Goal: Transaction & Acquisition: Book appointment/travel/reservation

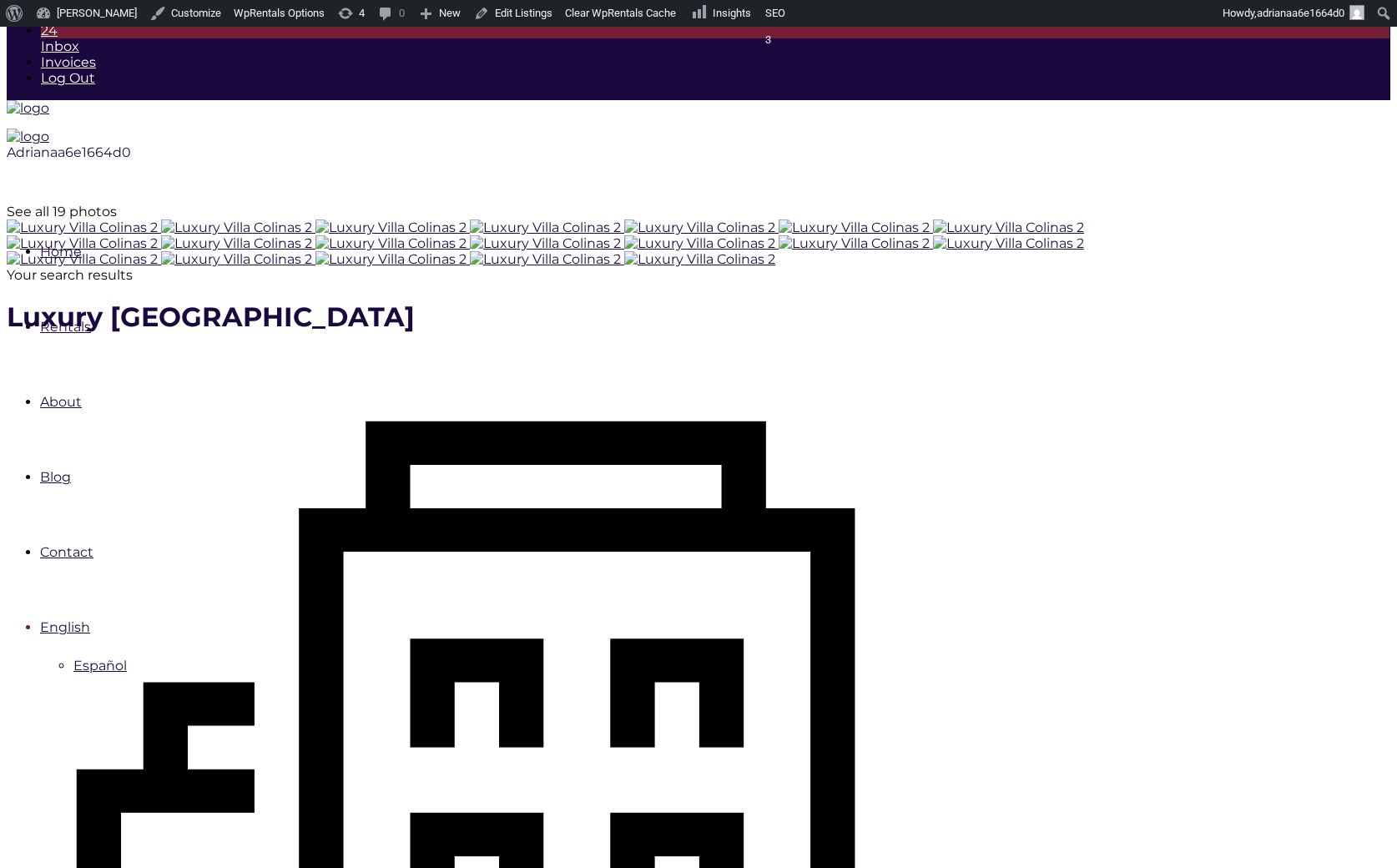
scroll to position [248, 0]
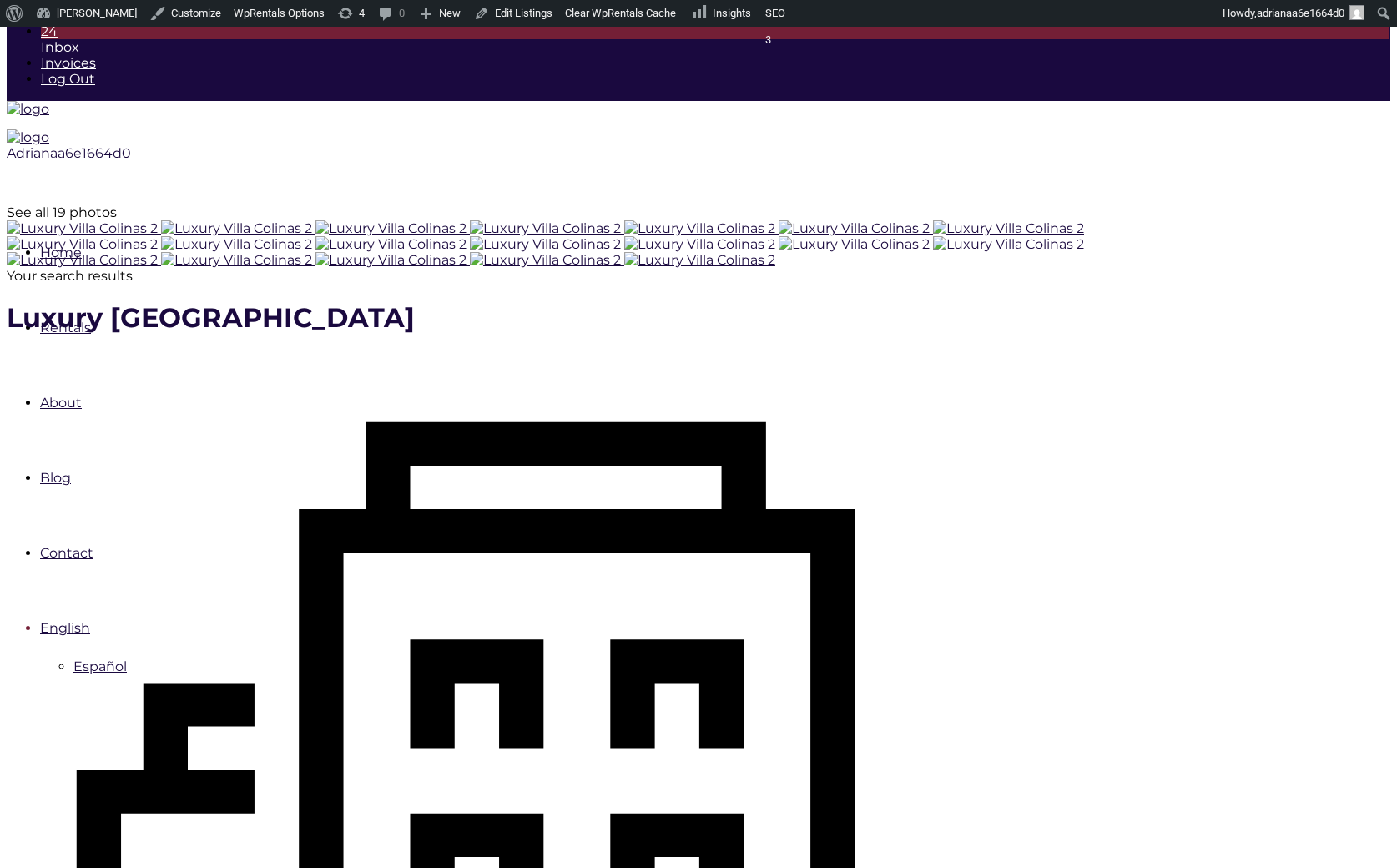
type input "[DATE]"
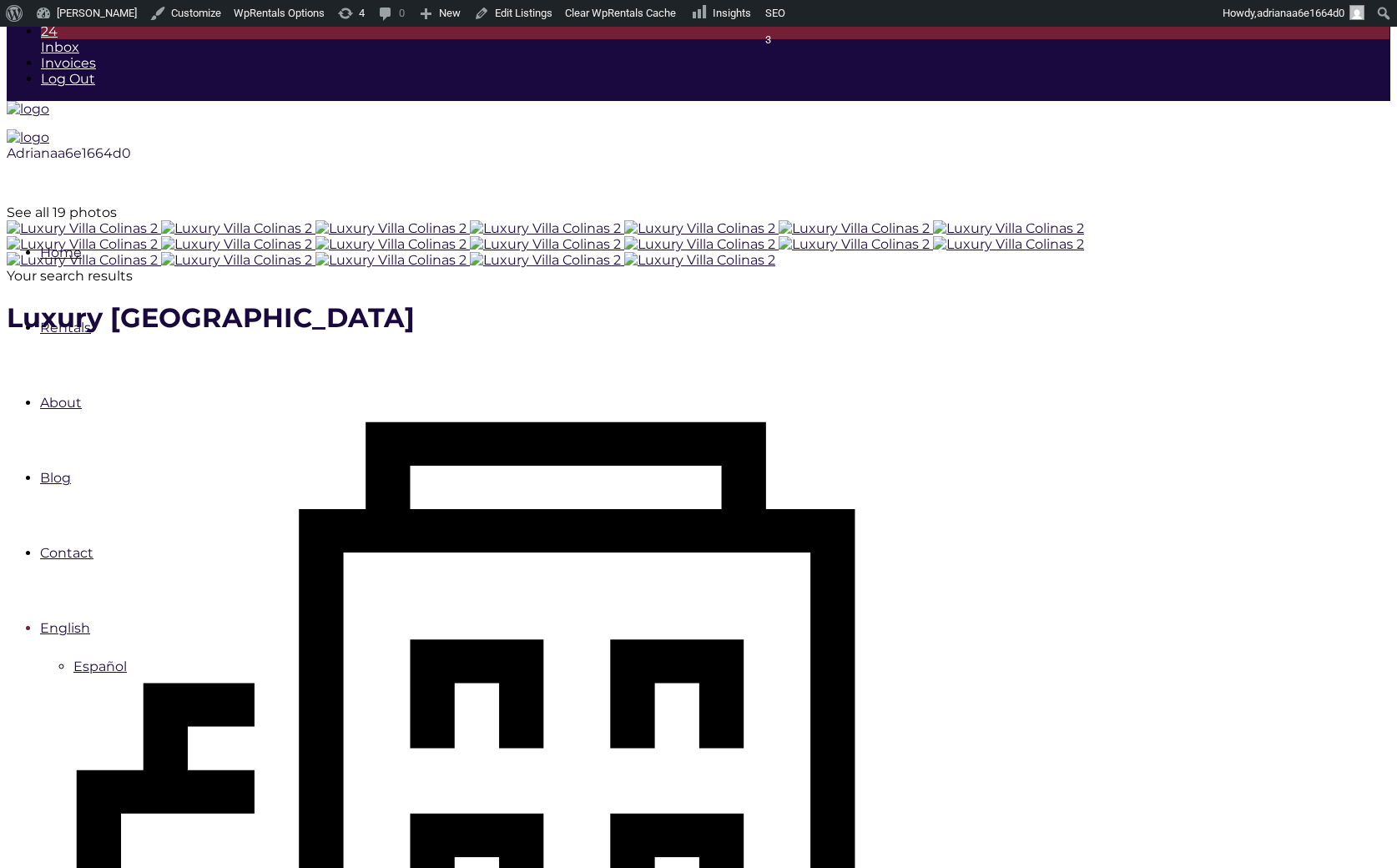
checkbox input "true"
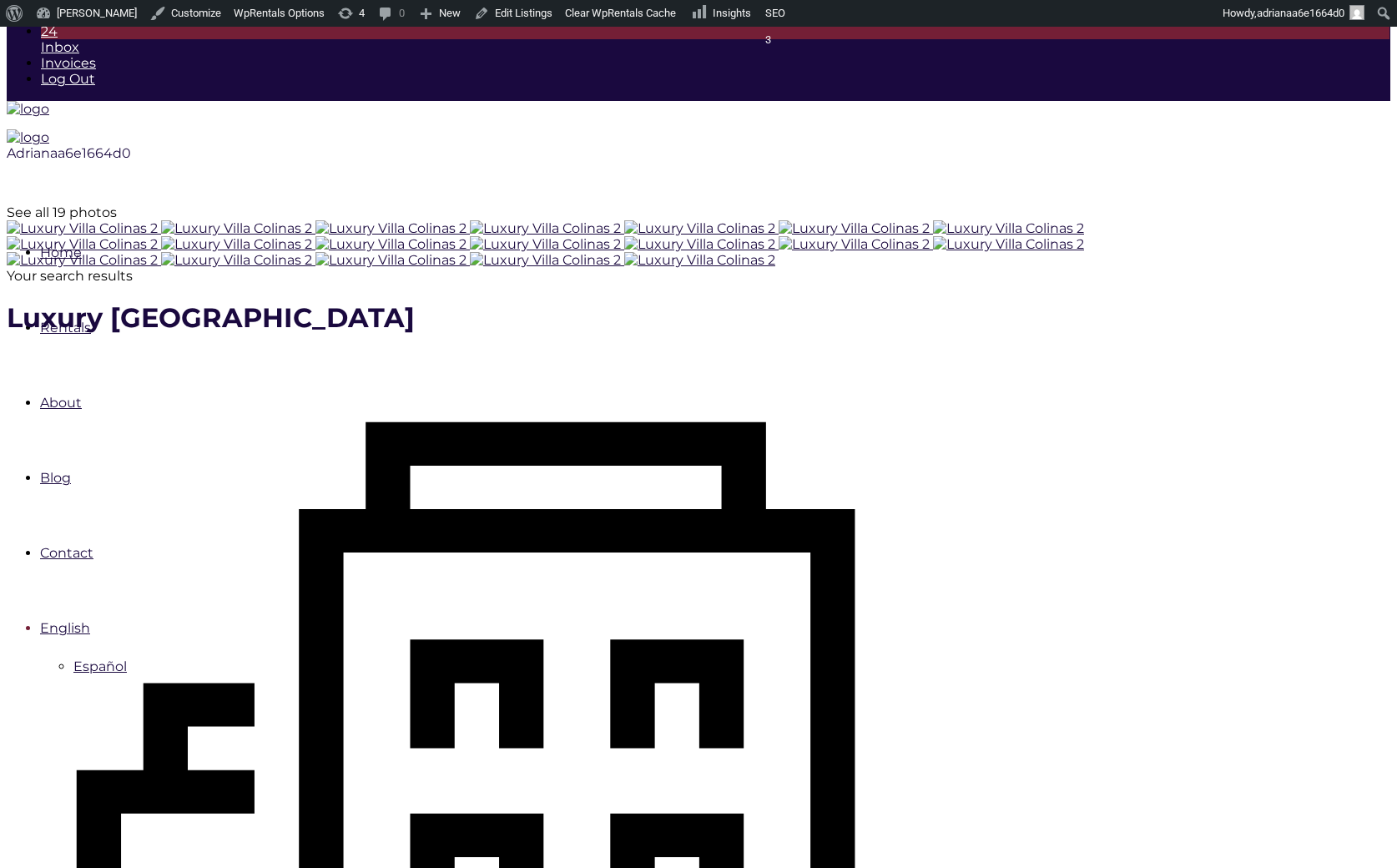
type input "Processing.."
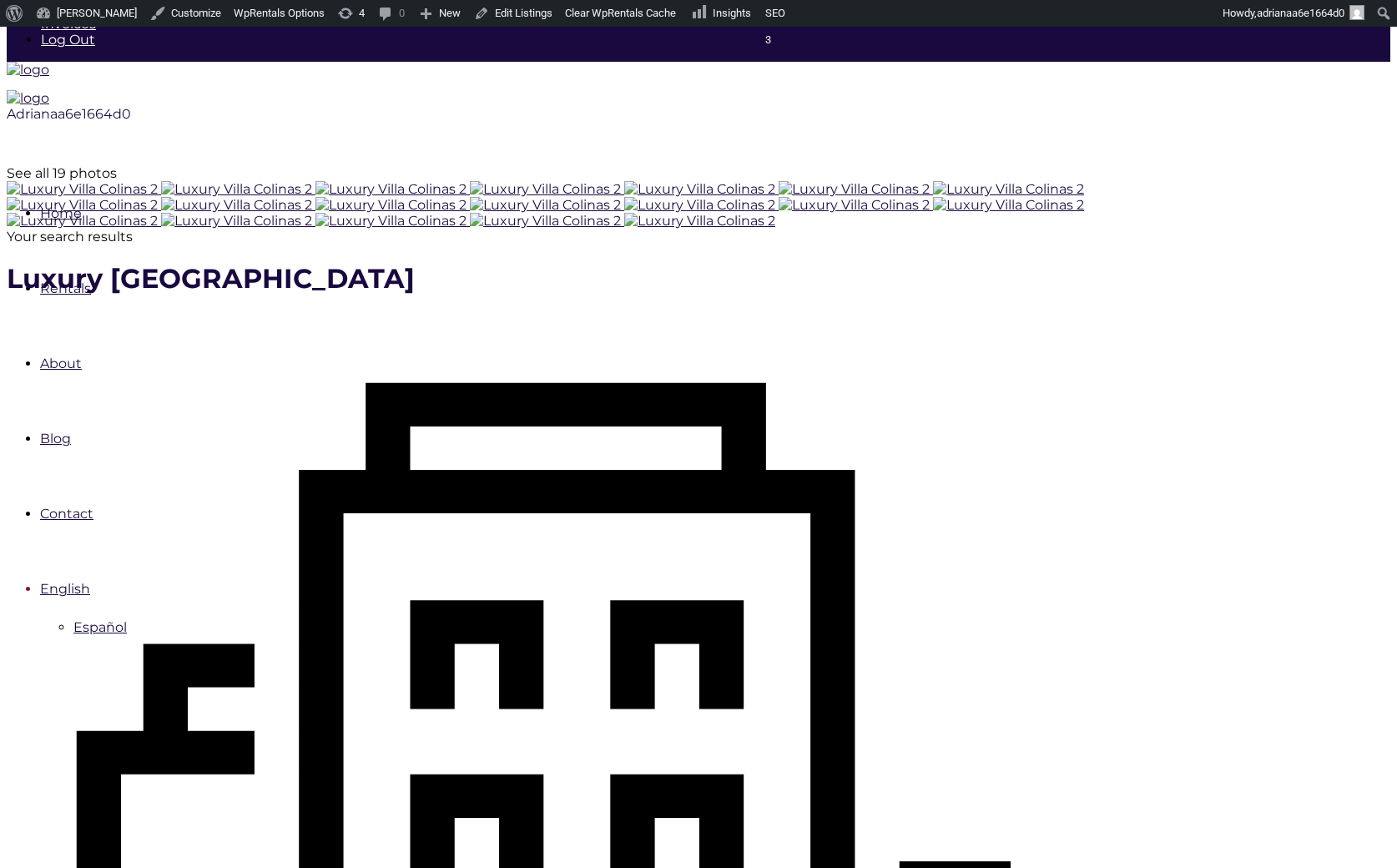
scroll to position [288, 0]
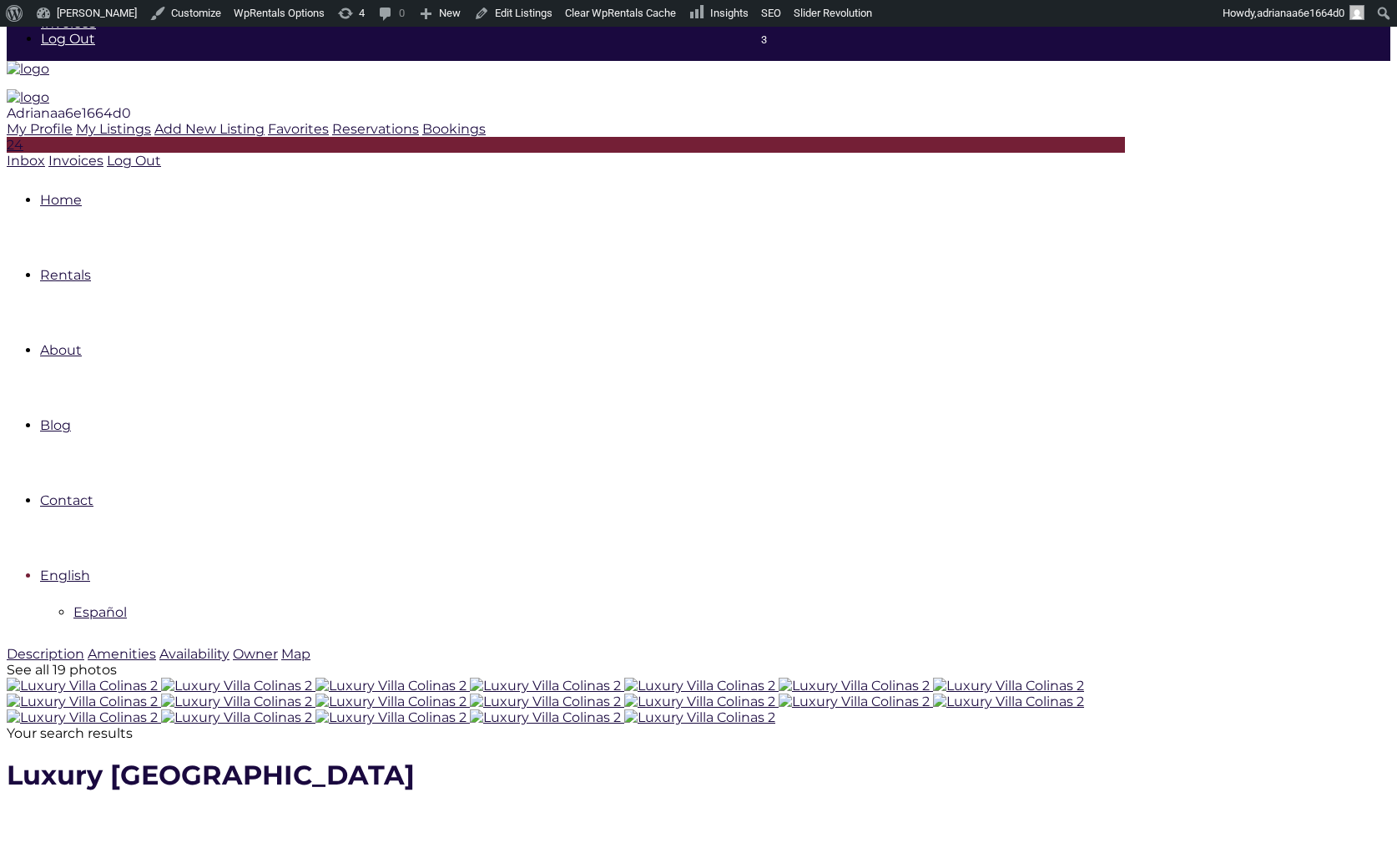
scroll to position [288, 0]
type input "[DATE]"
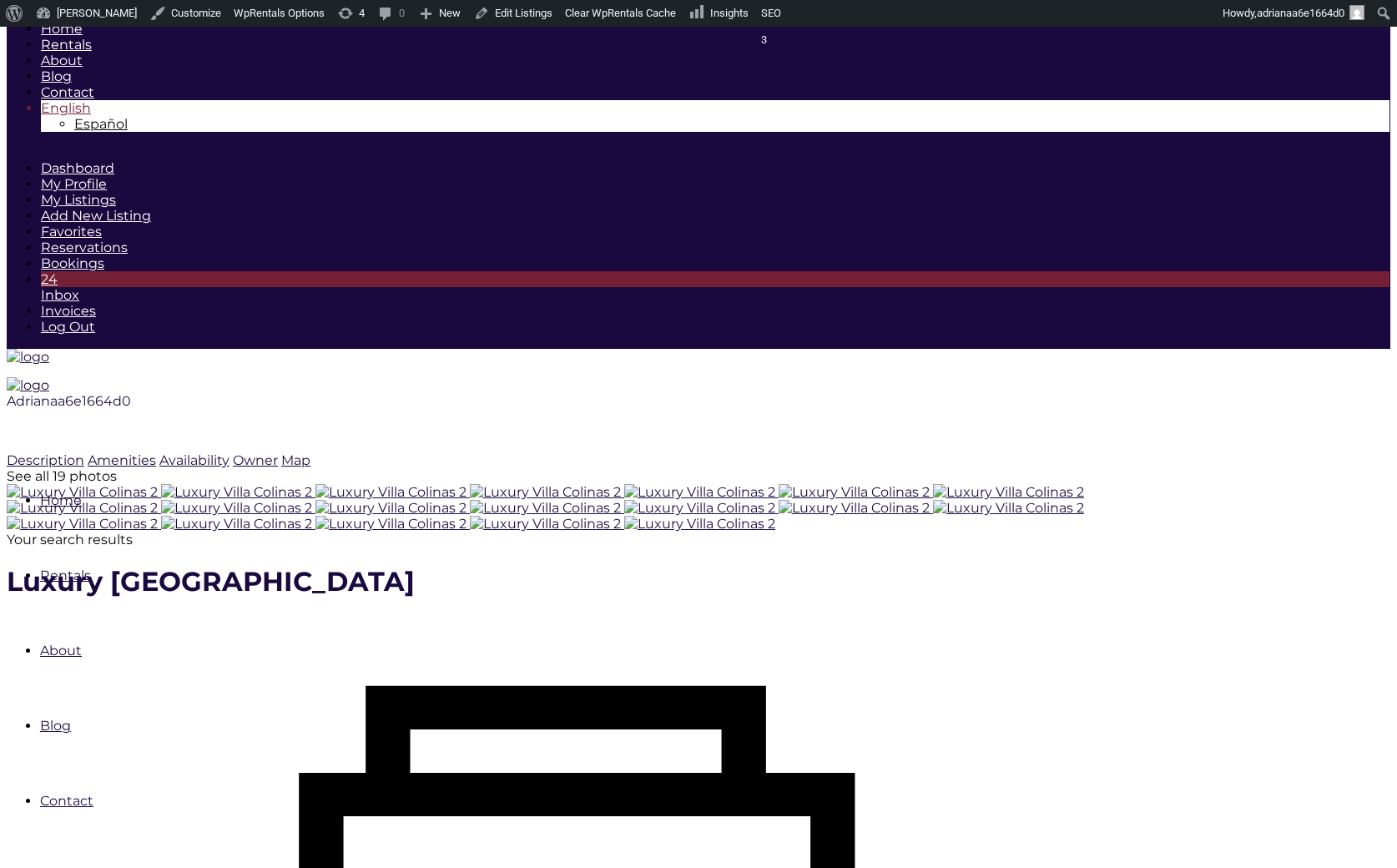
type input "[DATE]"
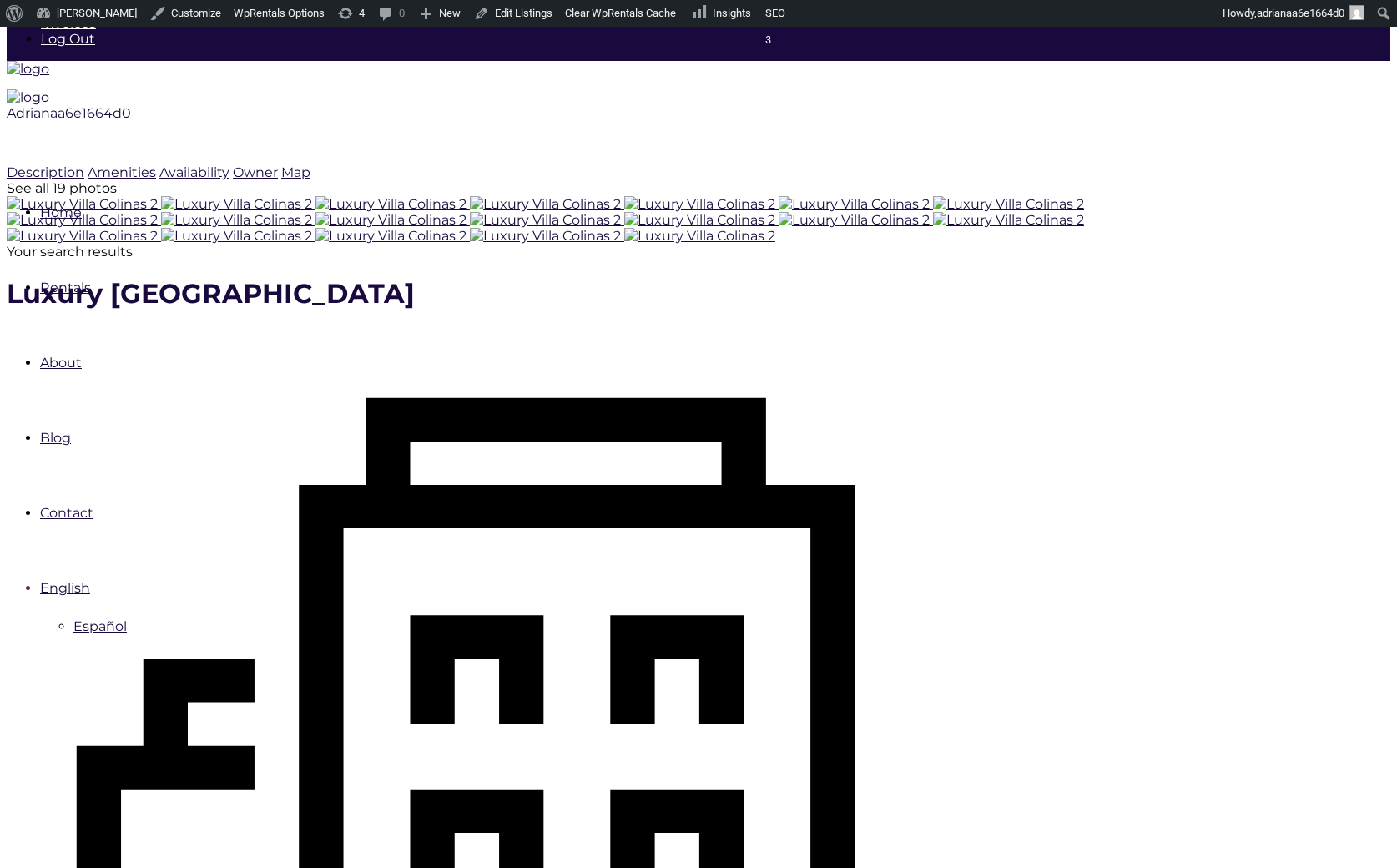
checkbox input "true"
type input "Processing.."
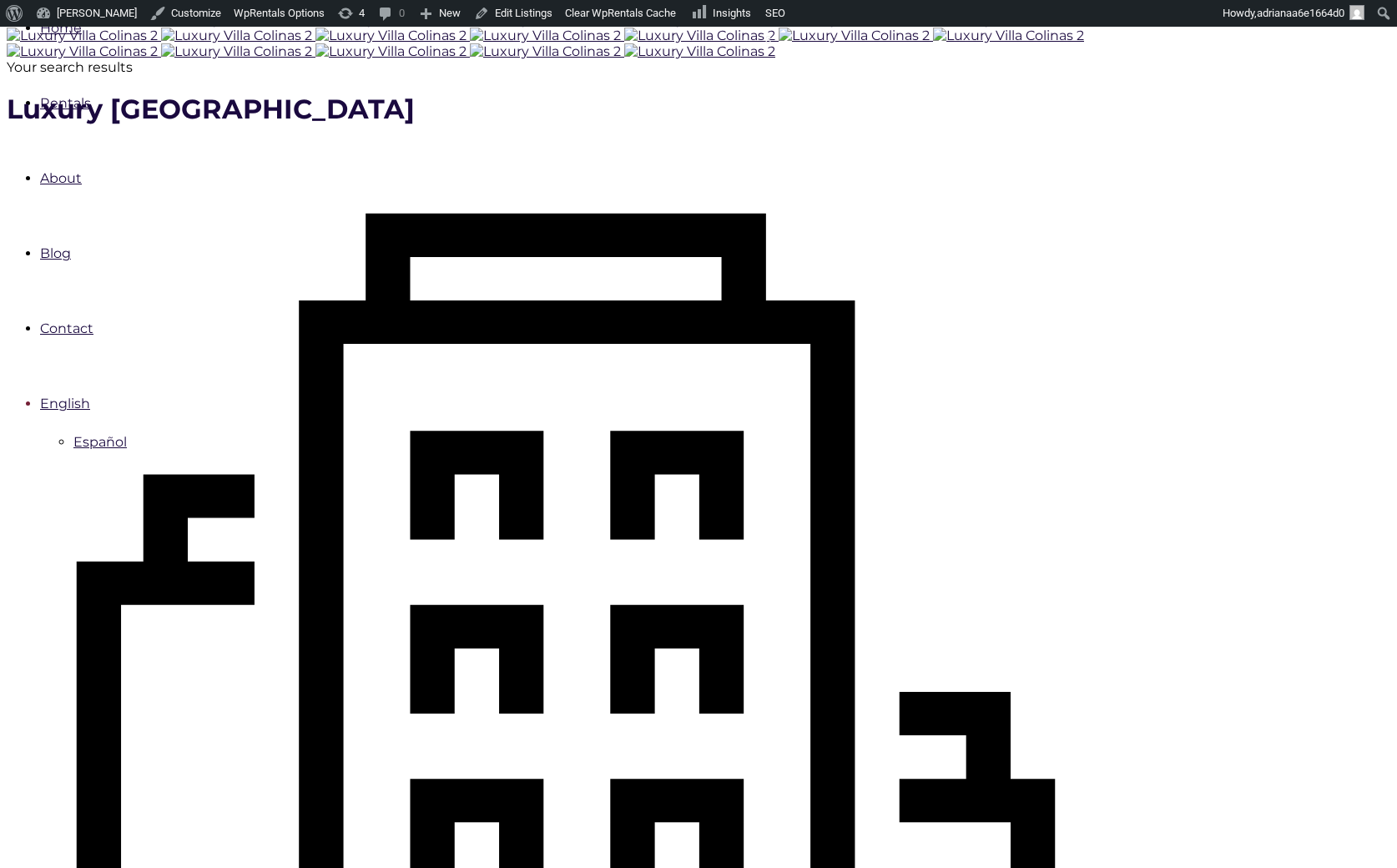
scroll to position [477, 0]
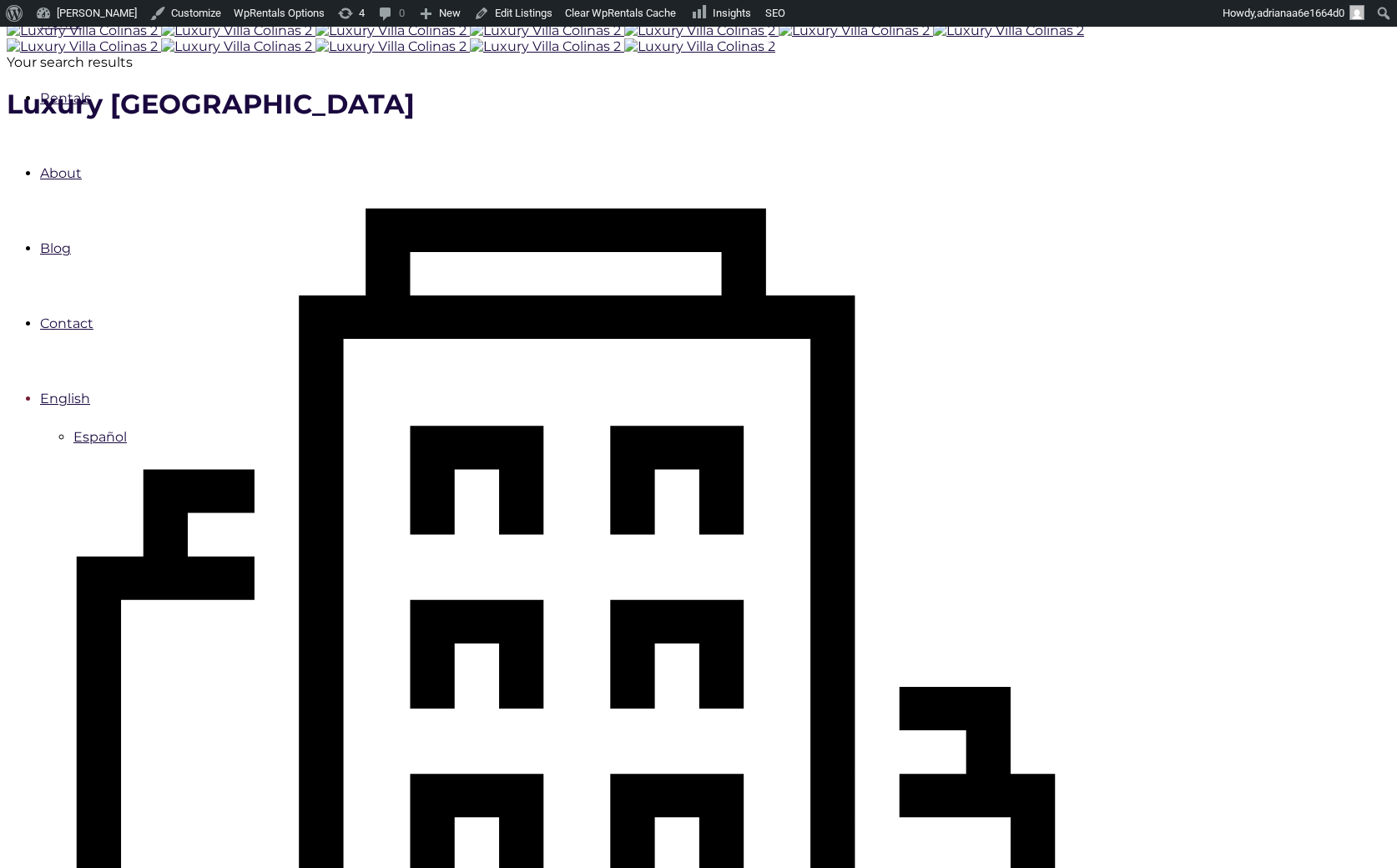
type input "Book Now"
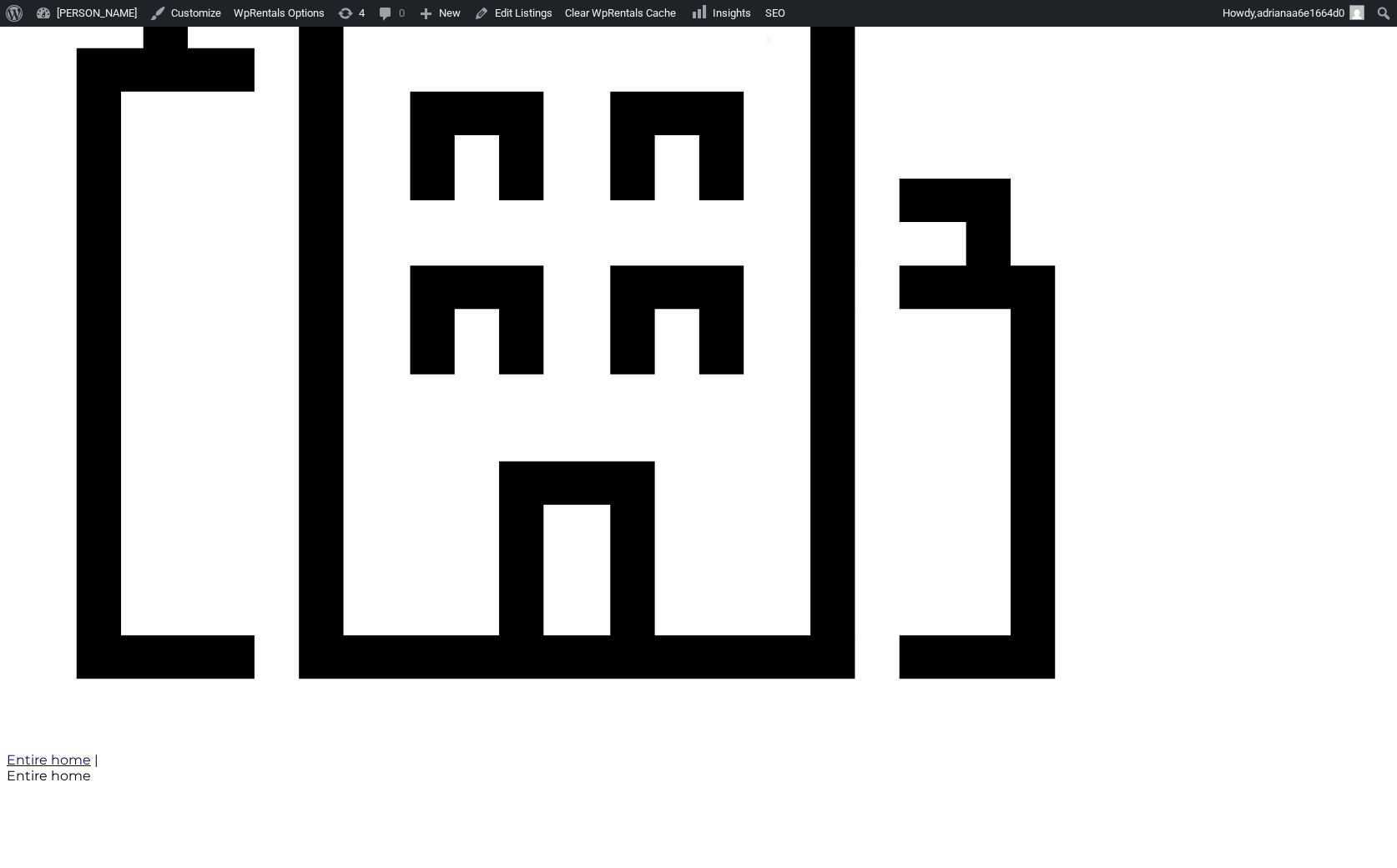
scroll to position [983, 0]
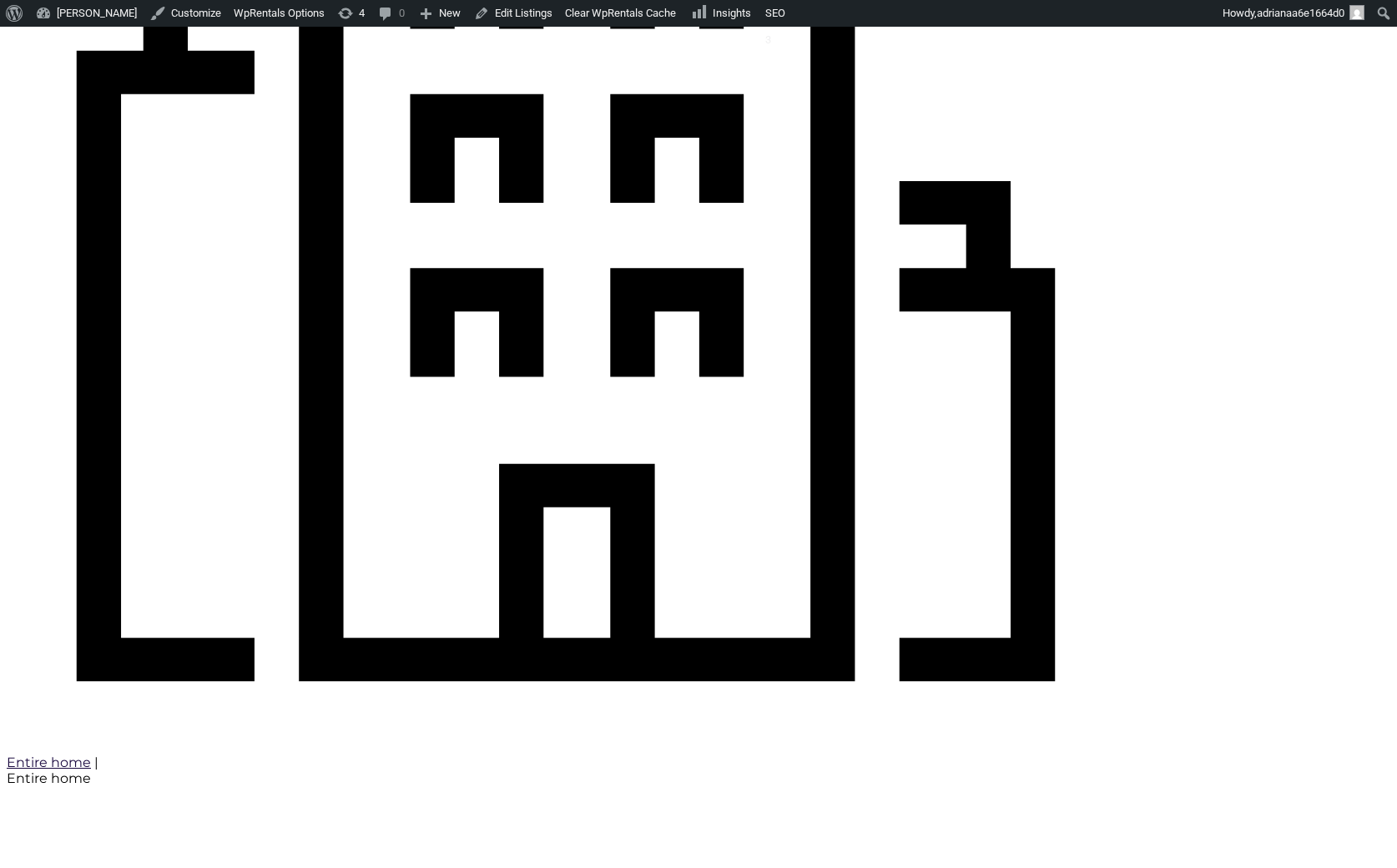
type input "Processing.."
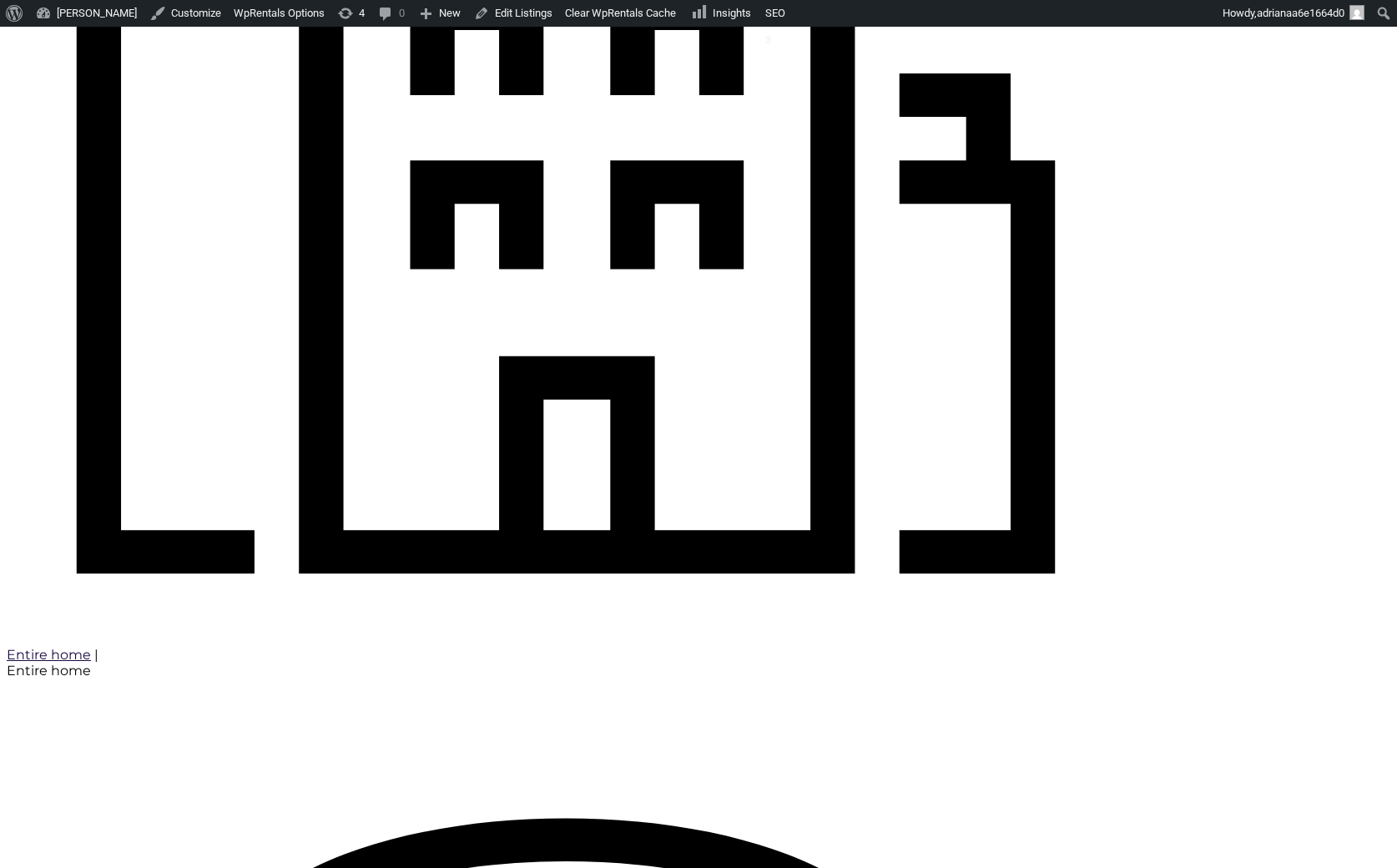
scroll to position [1099, 0]
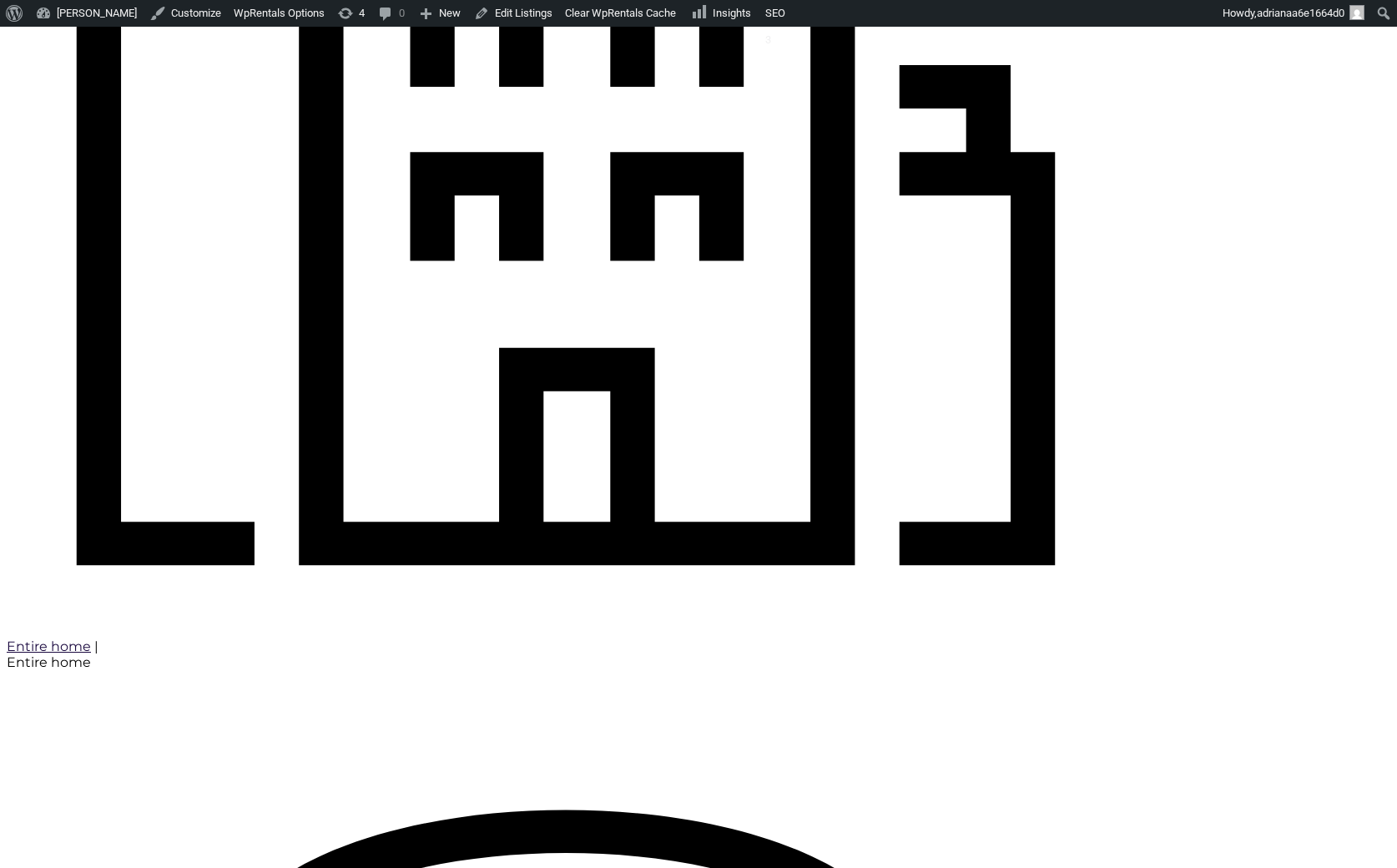
type input "Book Now"
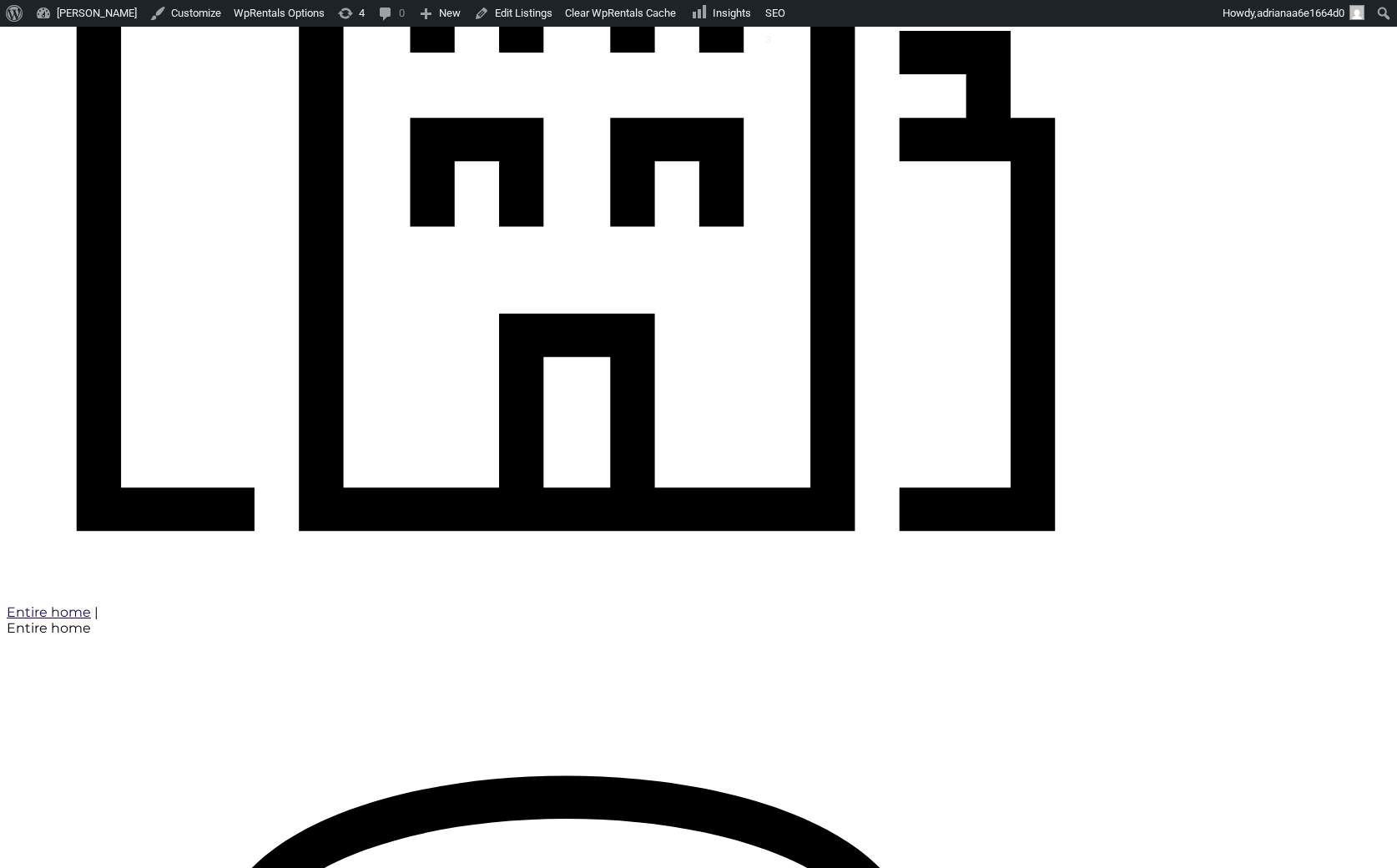
scroll to position [1099, 0]
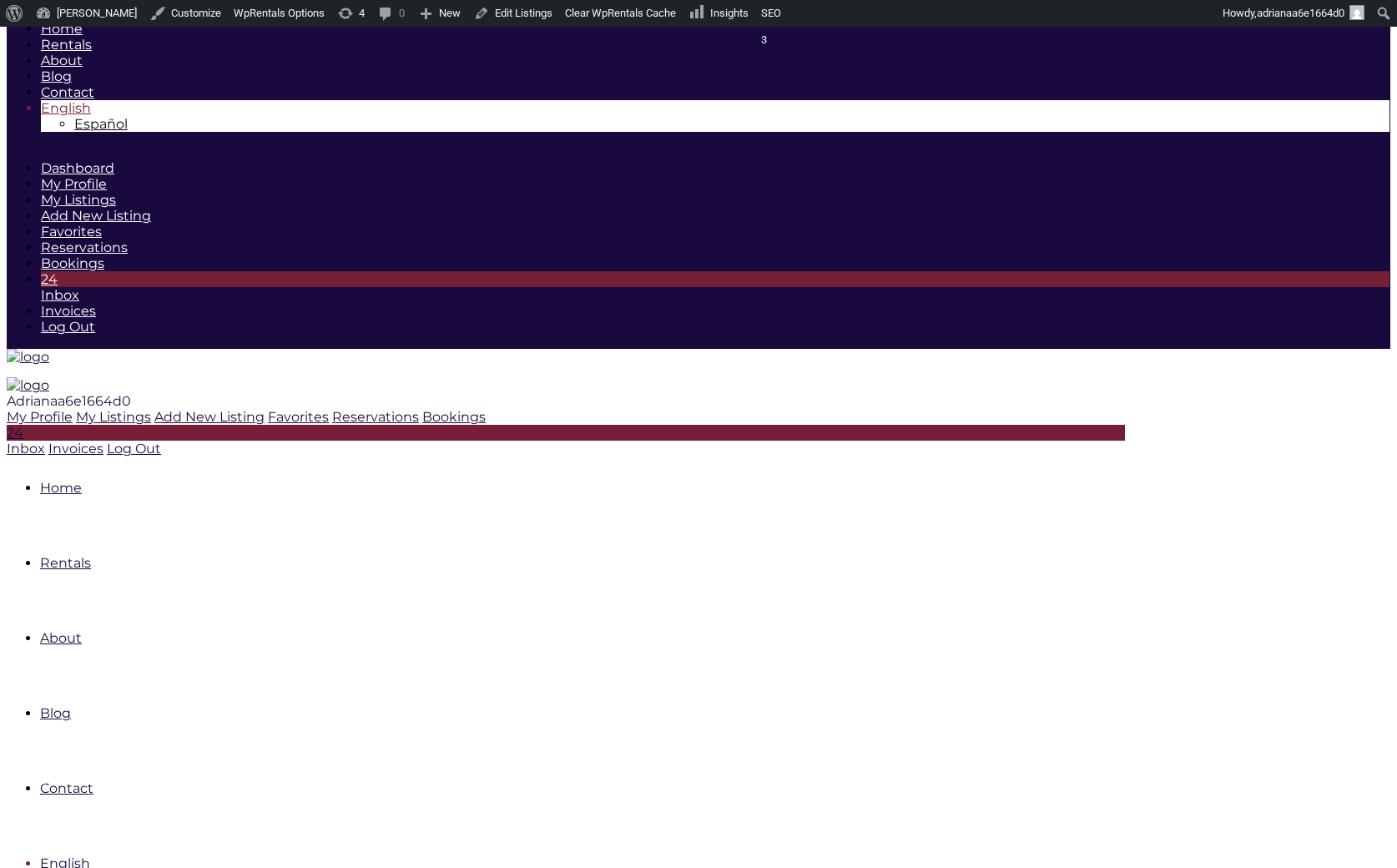
type input "[DATE]"
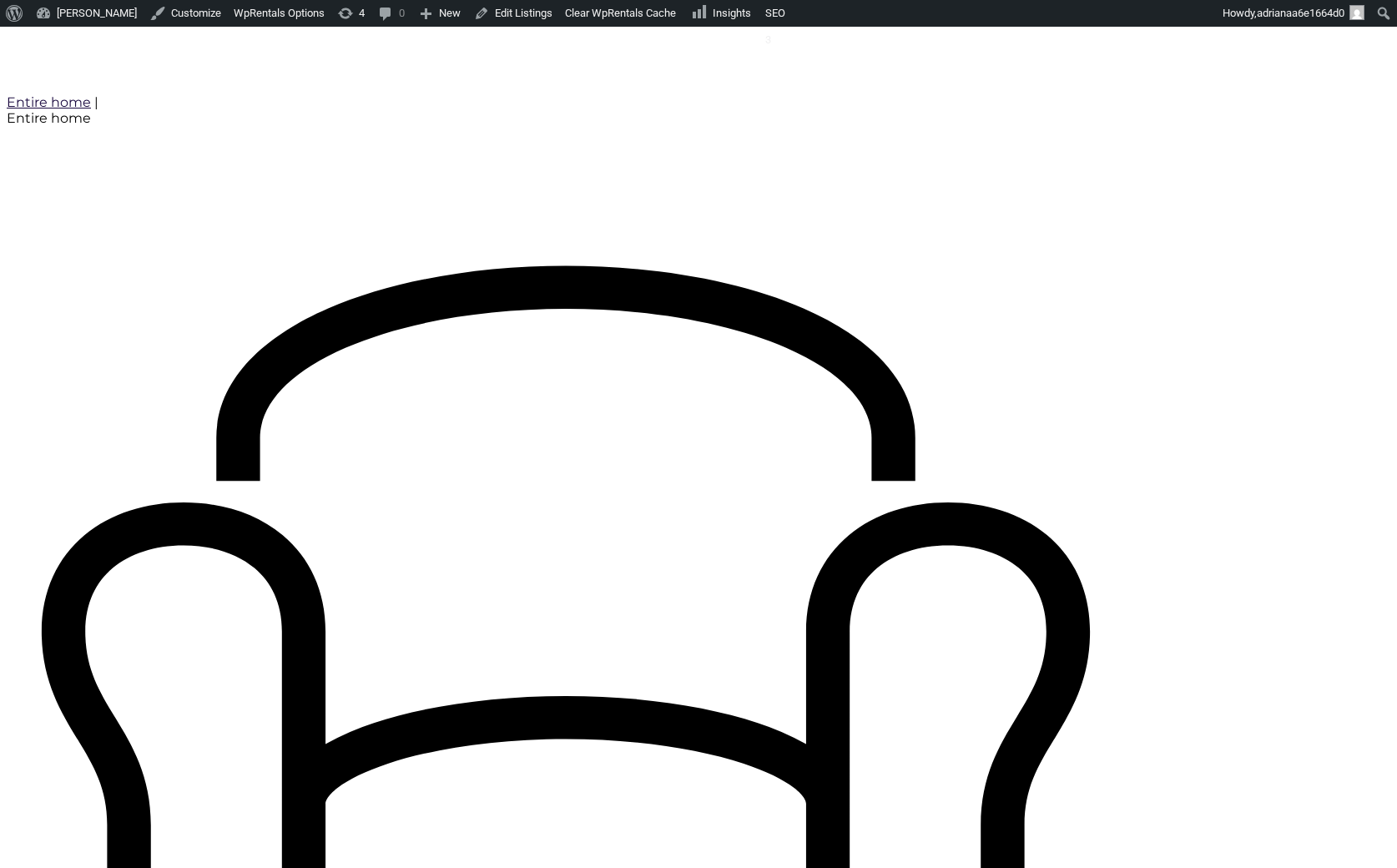
scroll to position [1648, 0]
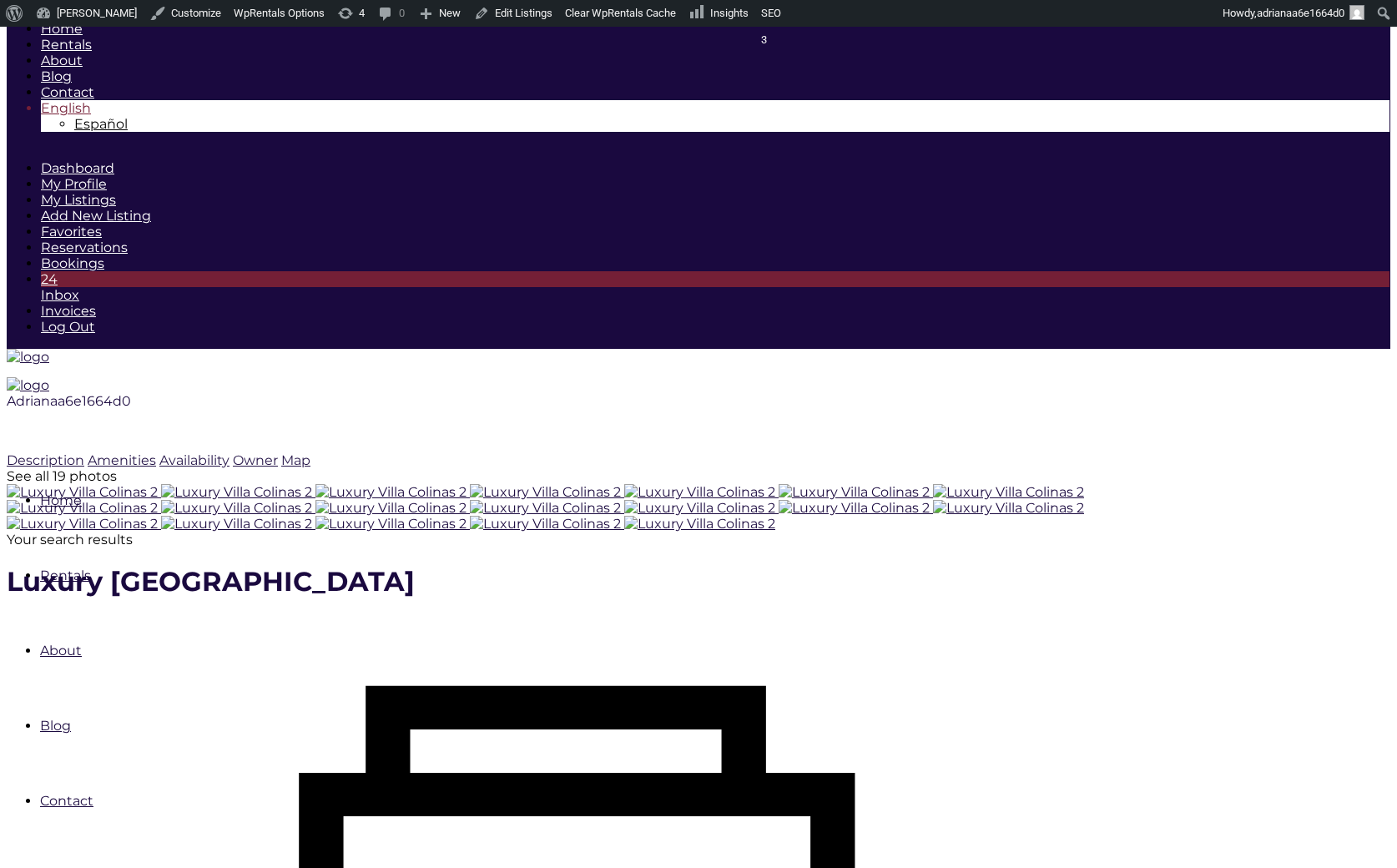
scroll to position [1648, 0]
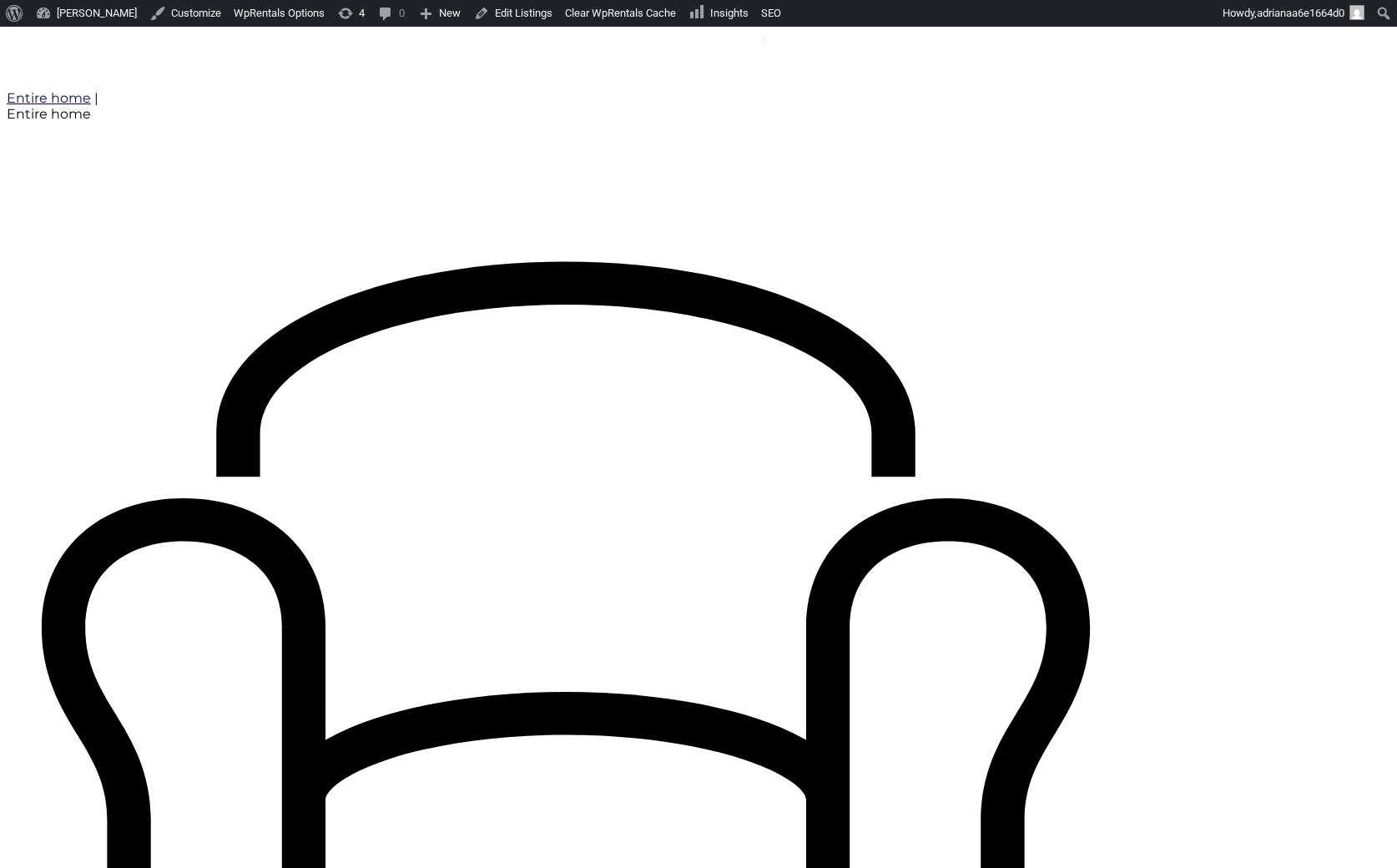
type input "[DATE]"
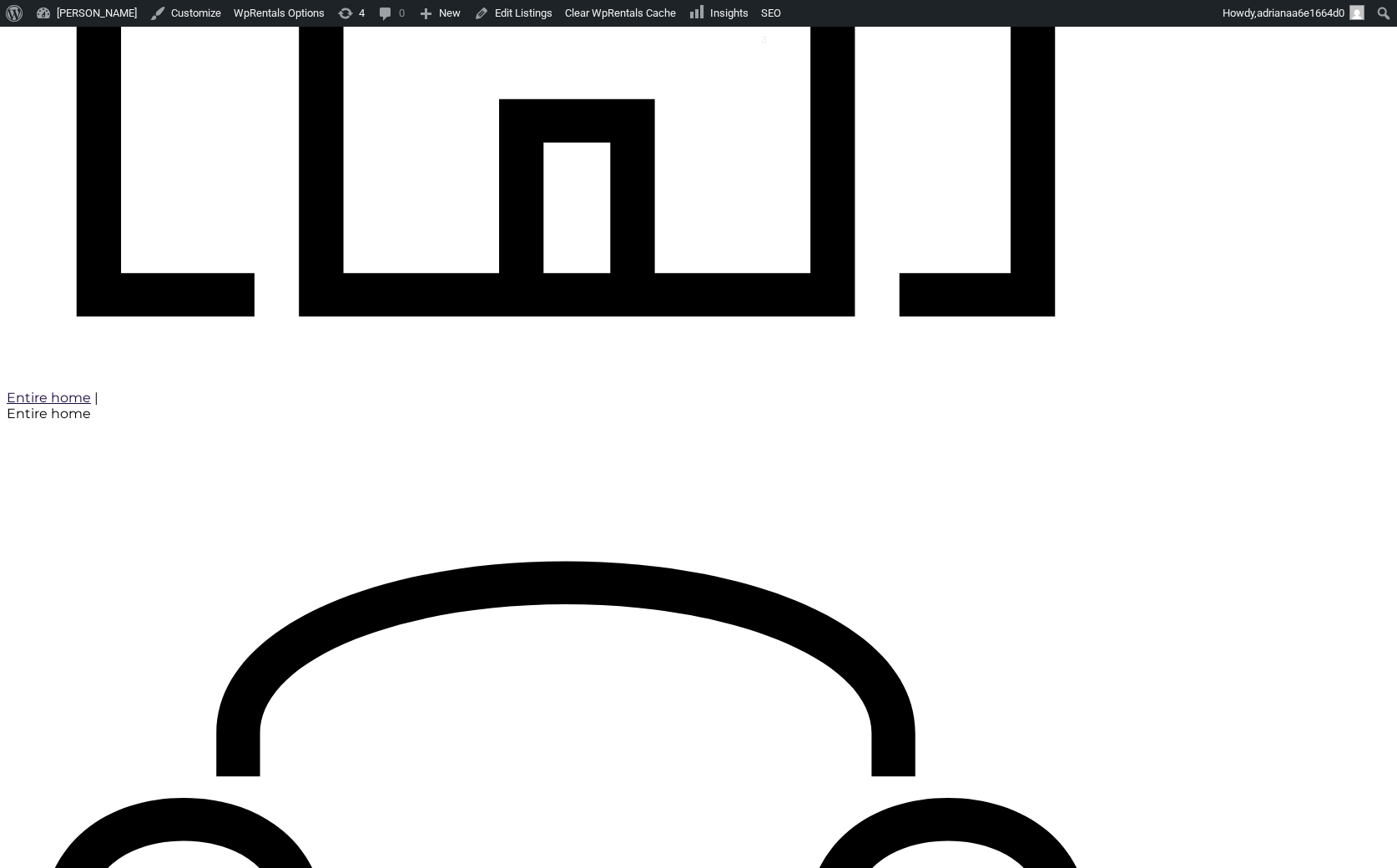
scroll to position [1648, 0]
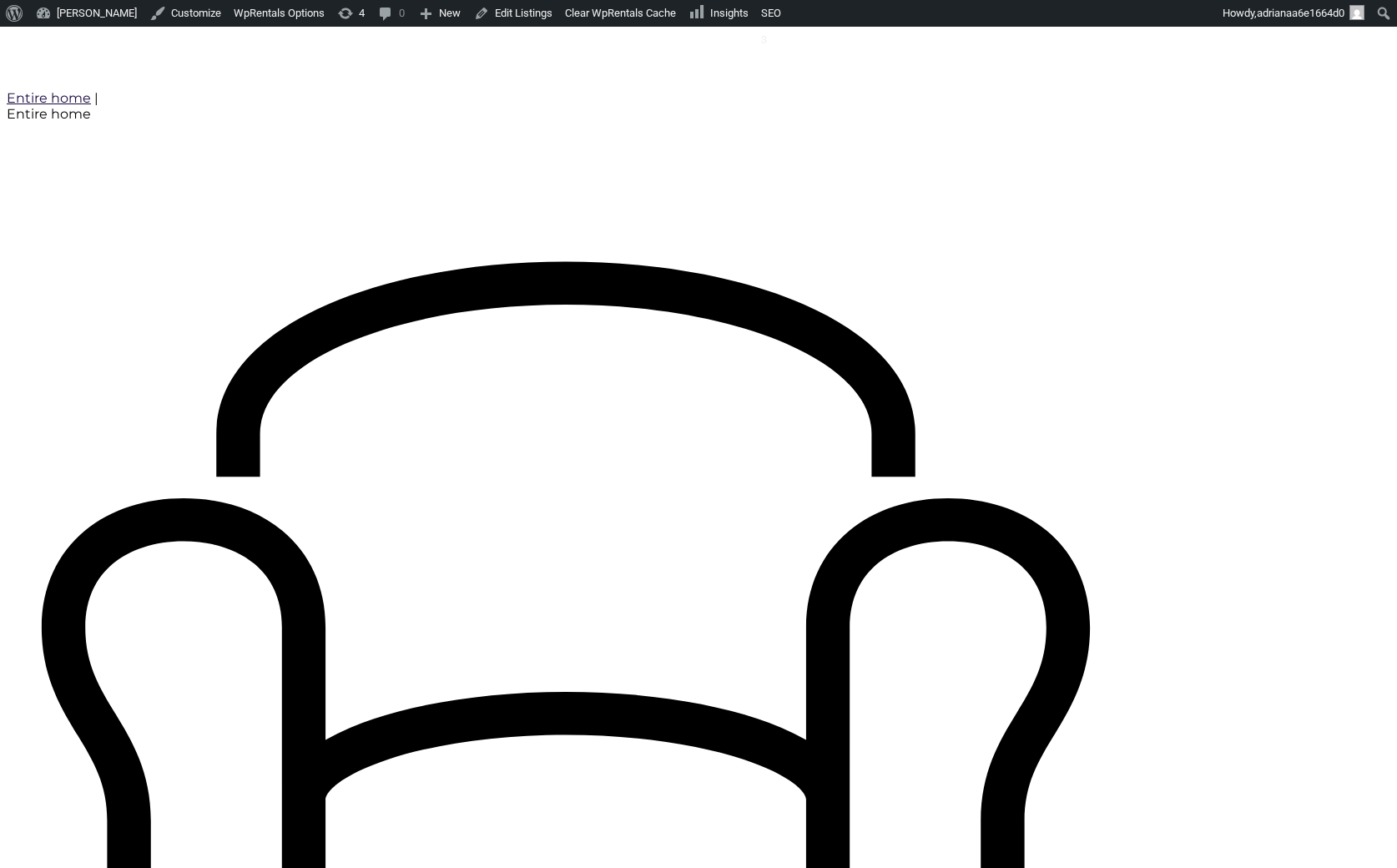
type input "[DATE]"
drag, startPoint x: 258, startPoint y: 632, endPoint x: 354, endPoint y: 640, distance: 96.3
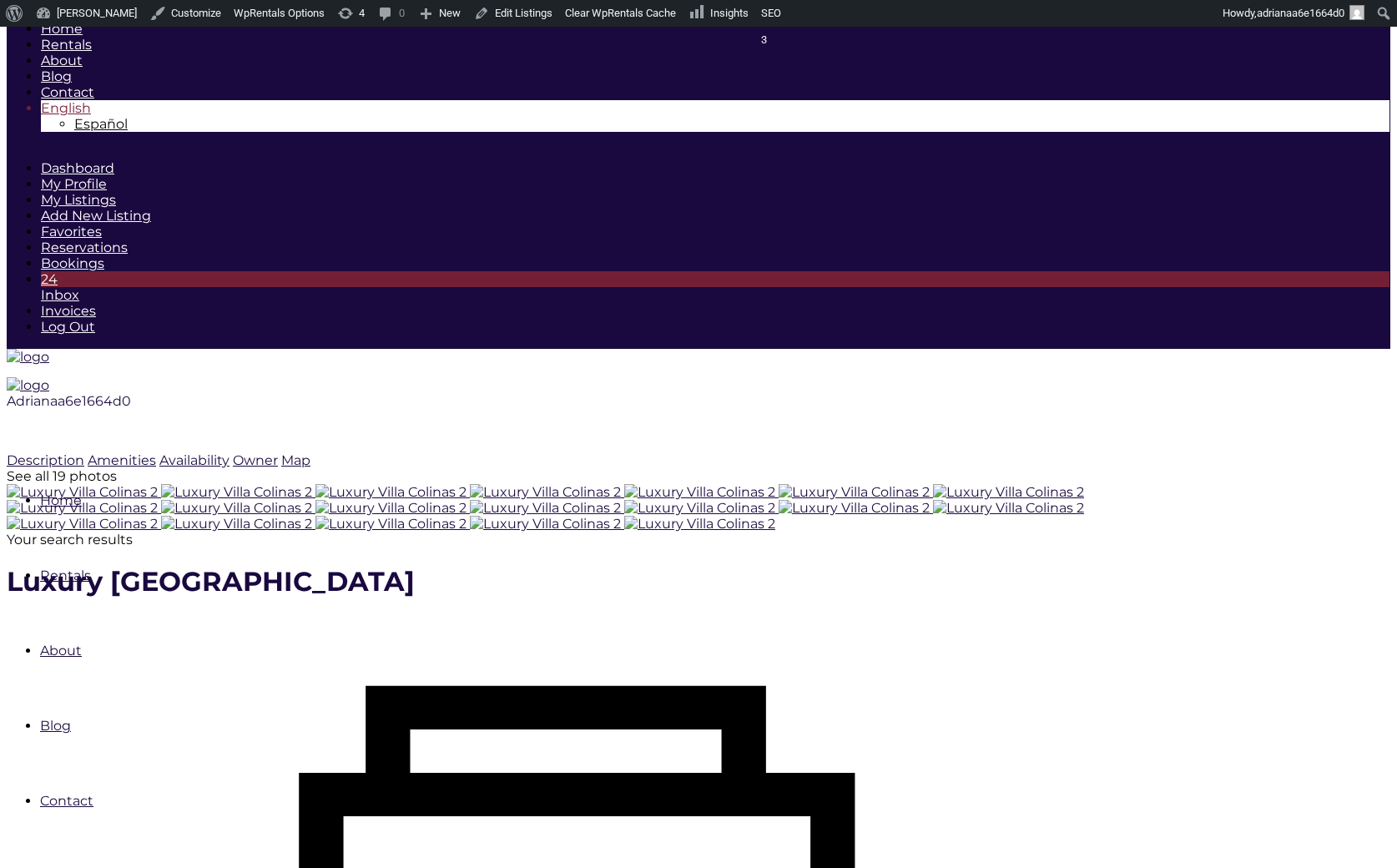
scroll to position [1648, 0]
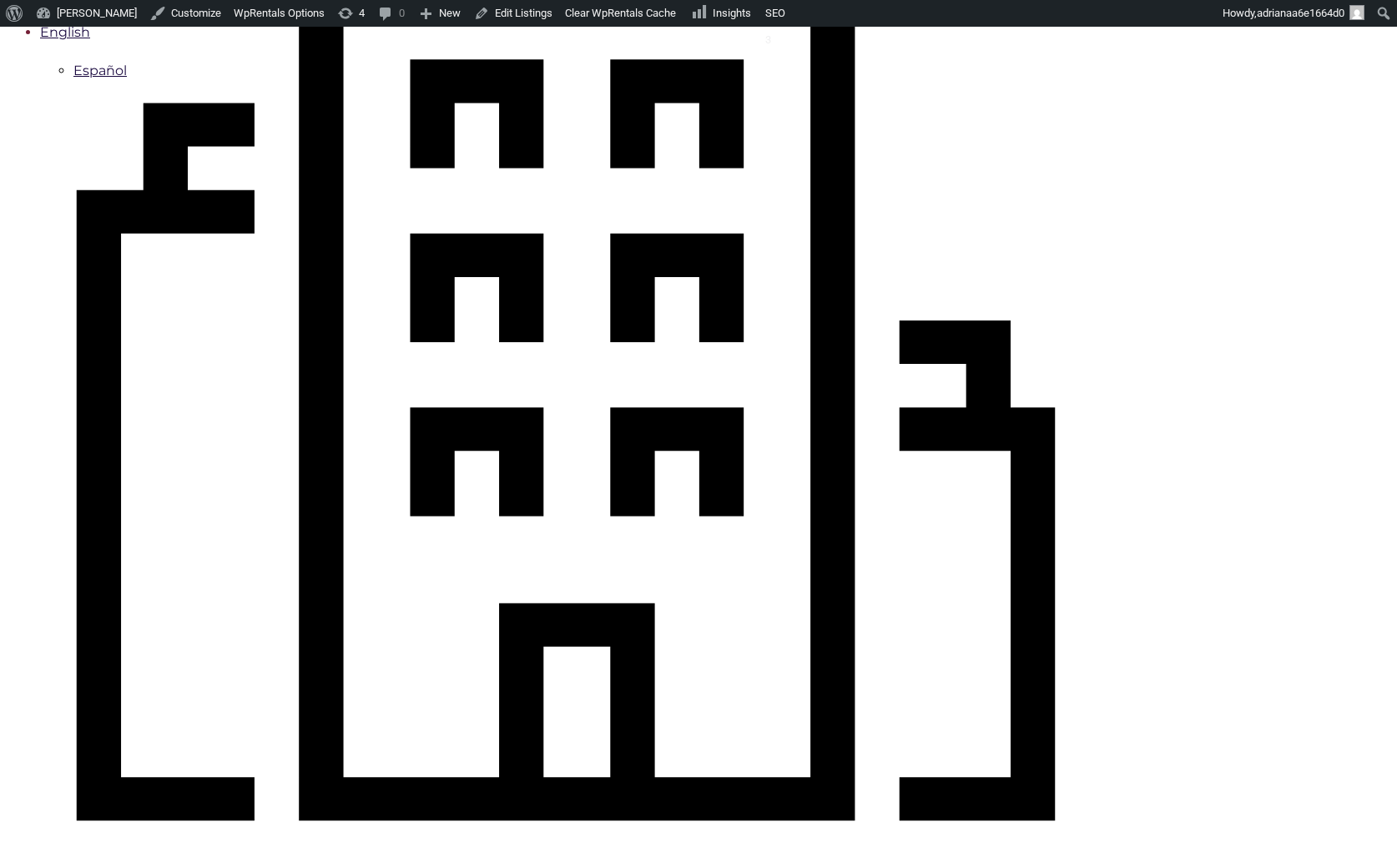
scroll to position [847, 0]
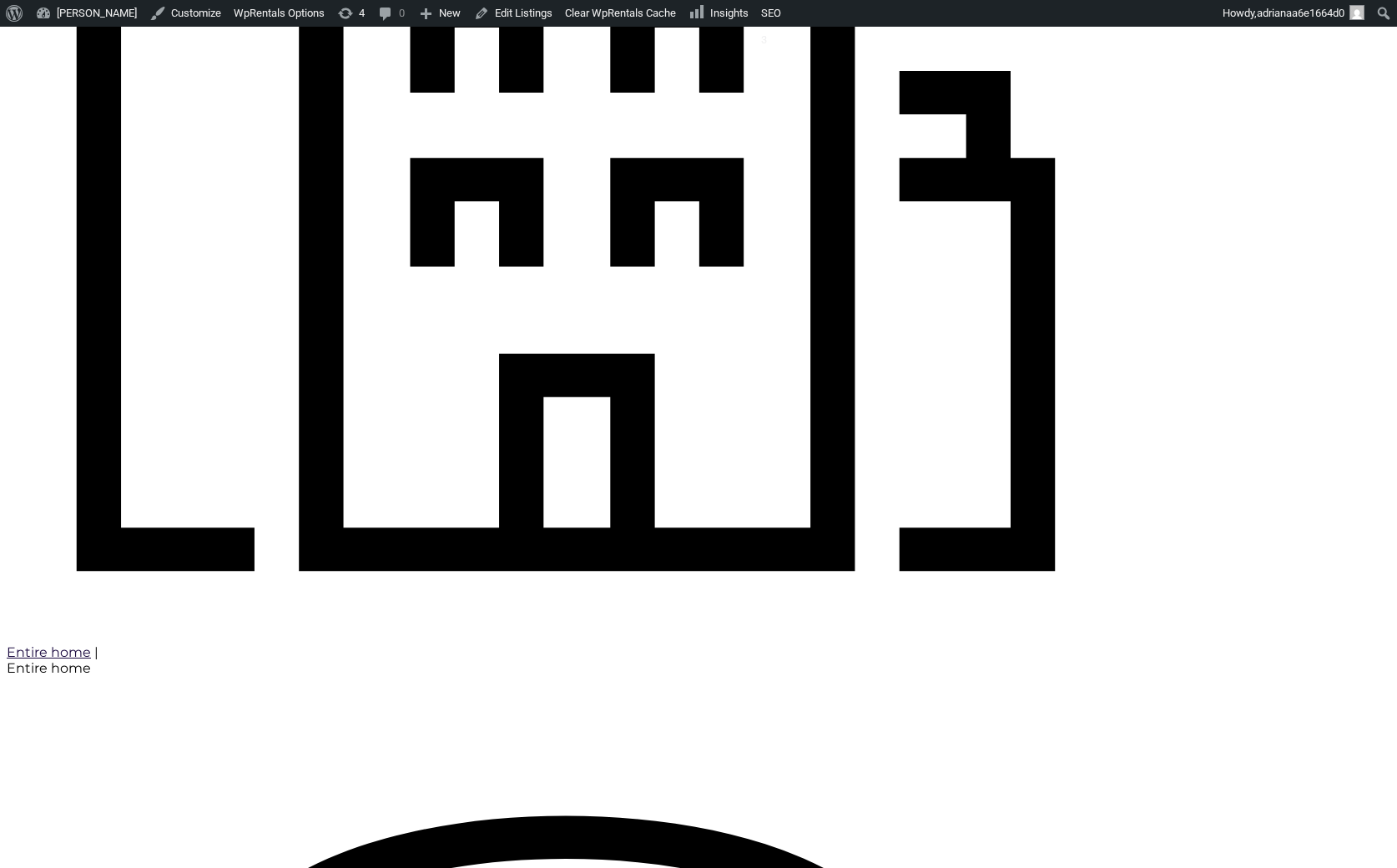
type input "[DATE]"
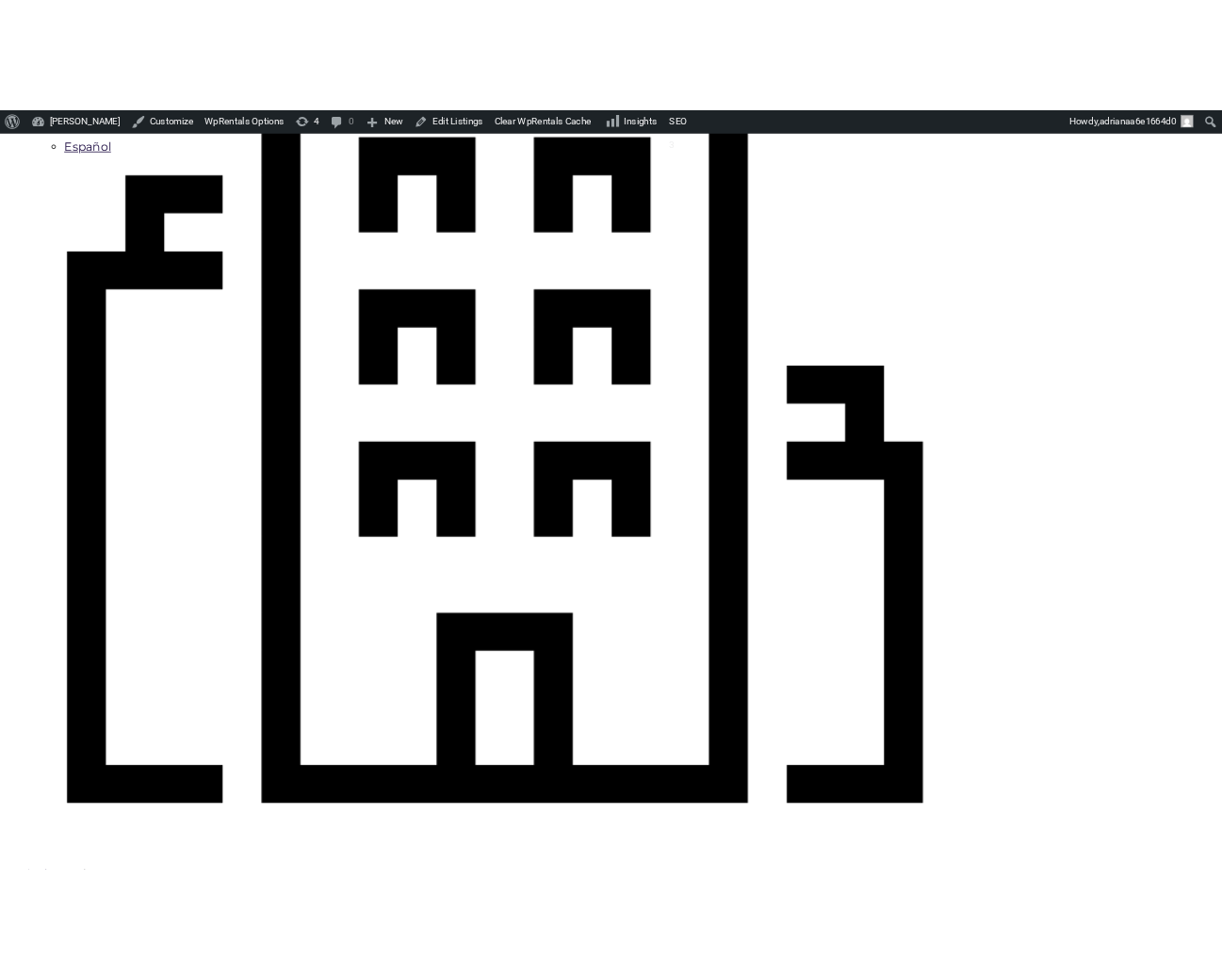
scroll to position [957, 0]
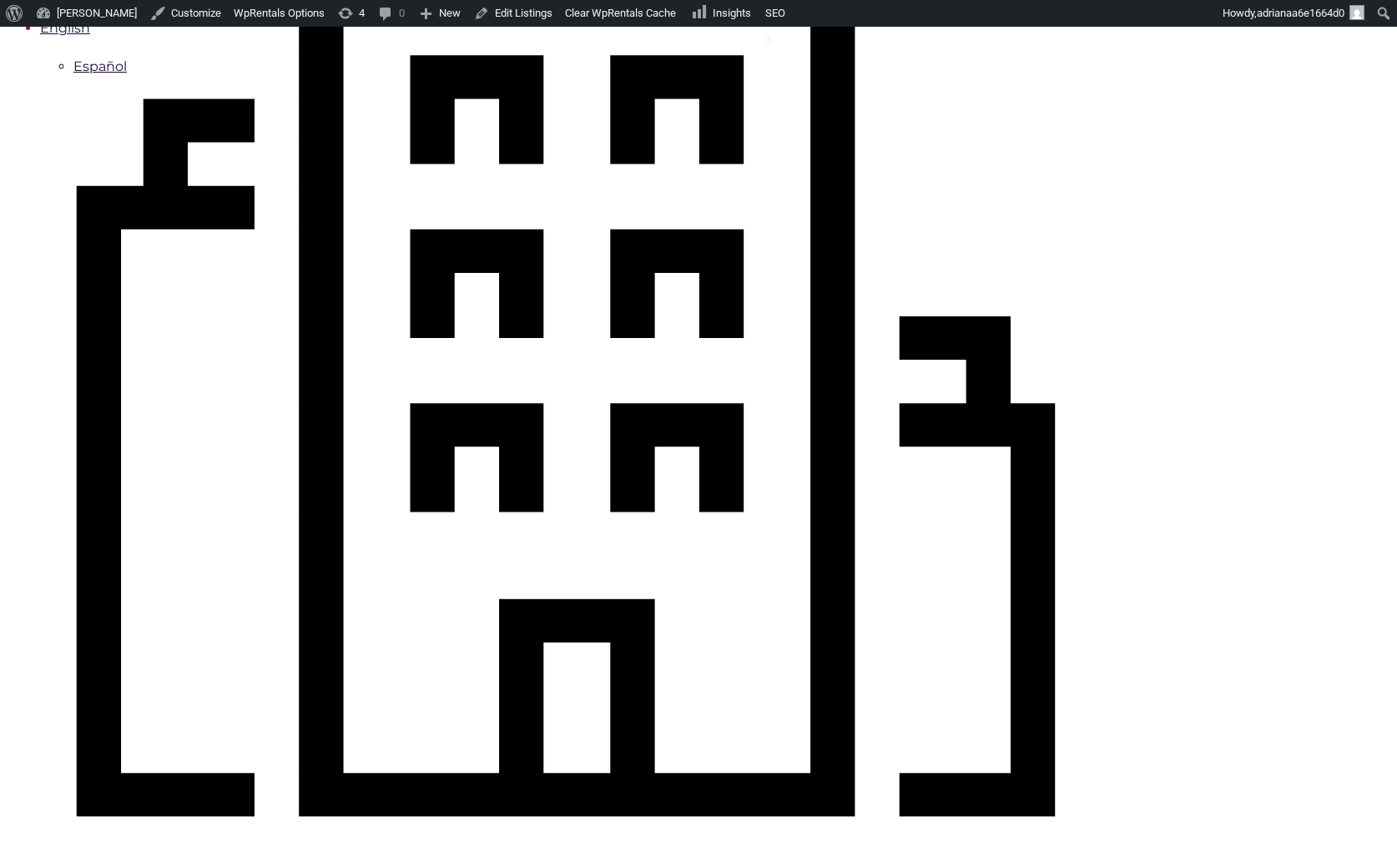
type input "[DATE]"
checkbox input "true"
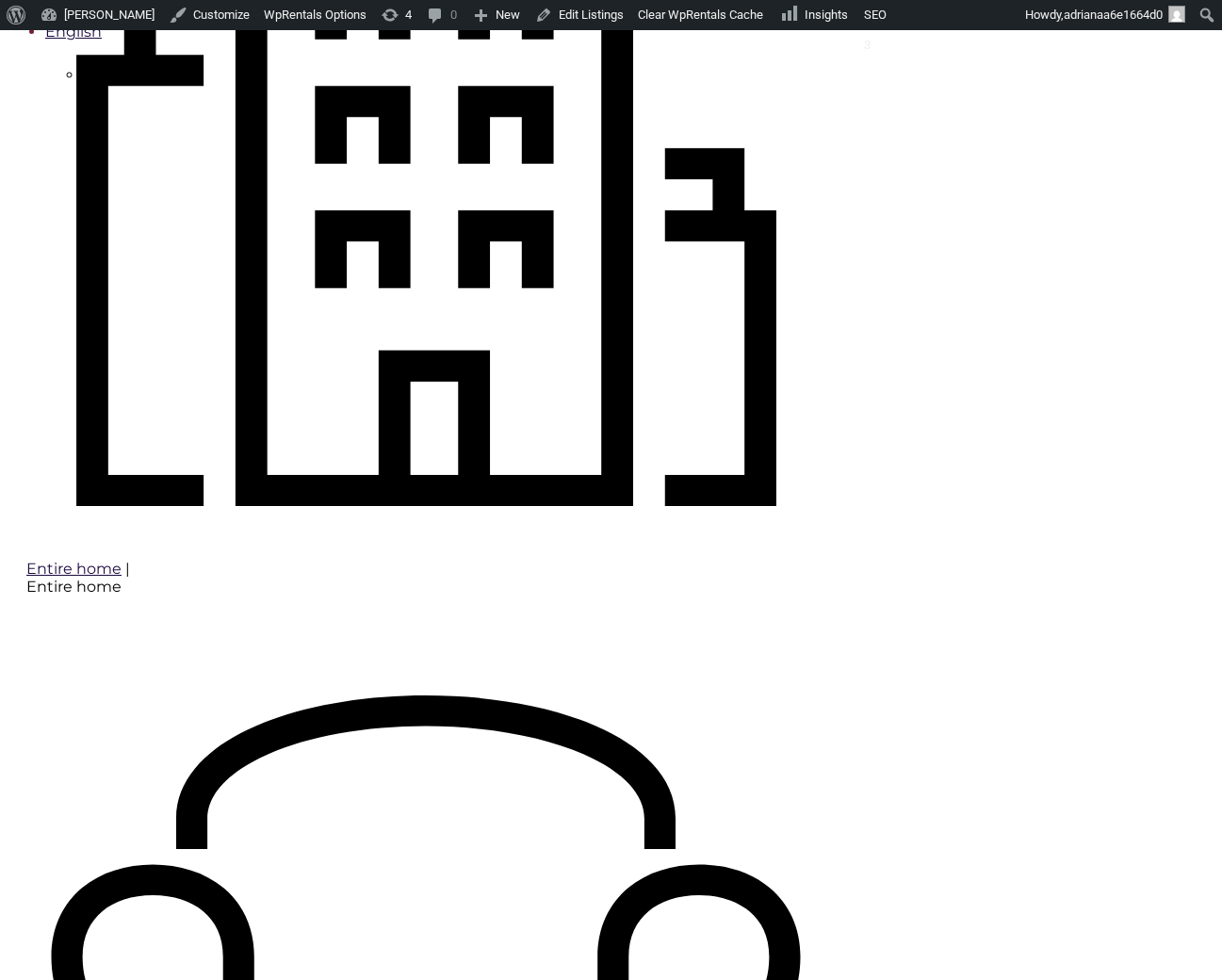
type input "Book Now"
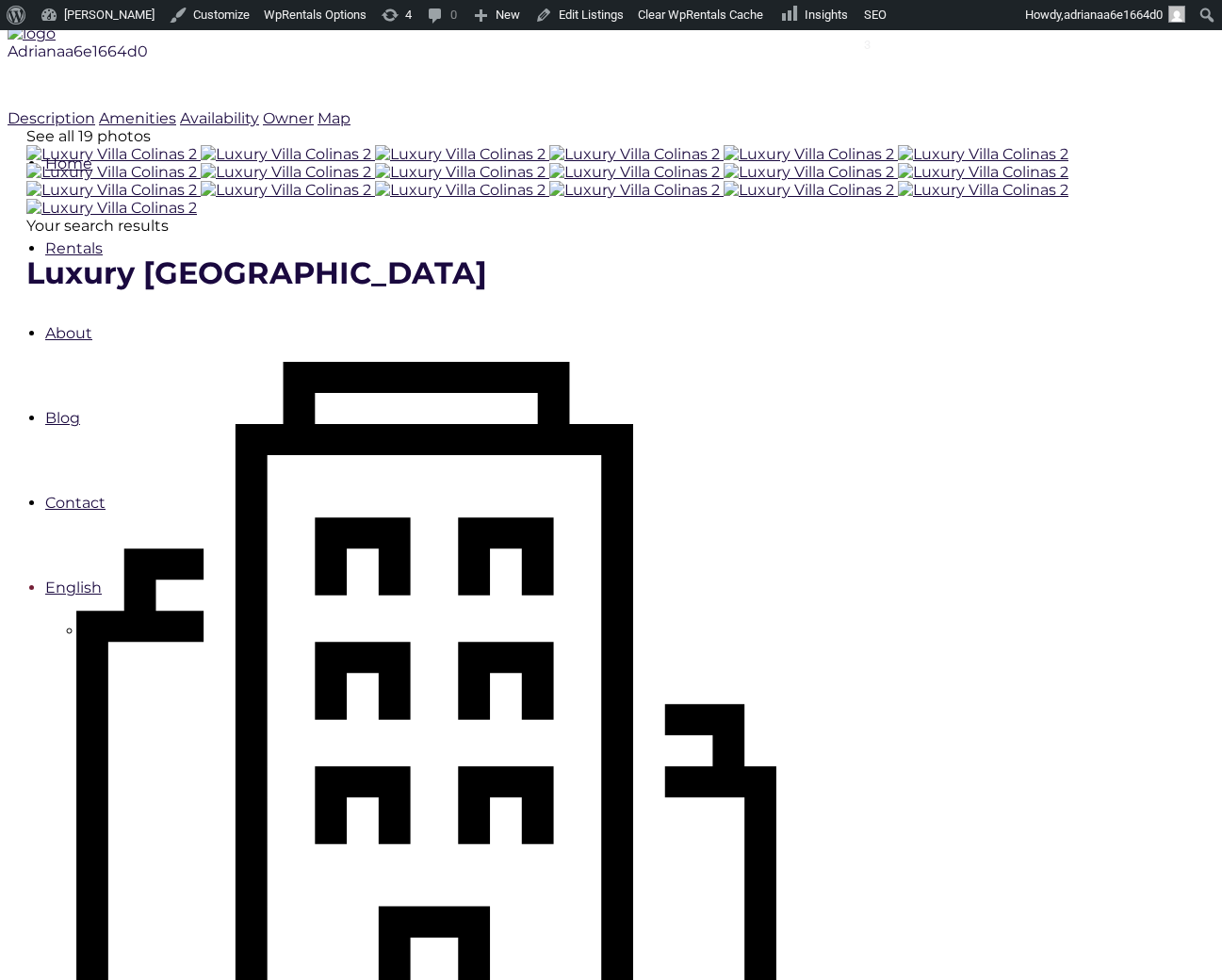
scroll to position [406, 0]
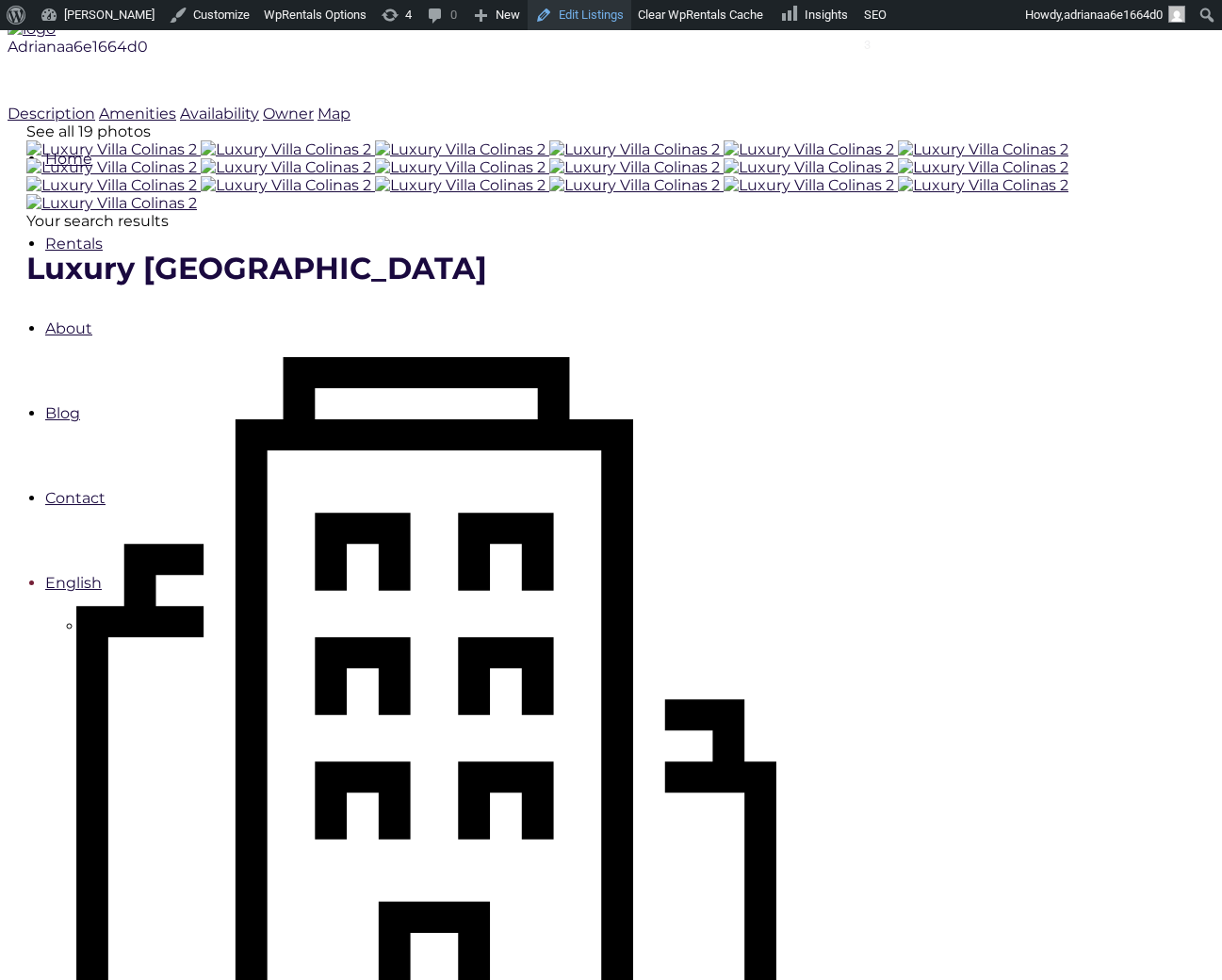
click at [554, 11] on link "Edit Listings" at bounding box center [579, 15] width 104 height 30
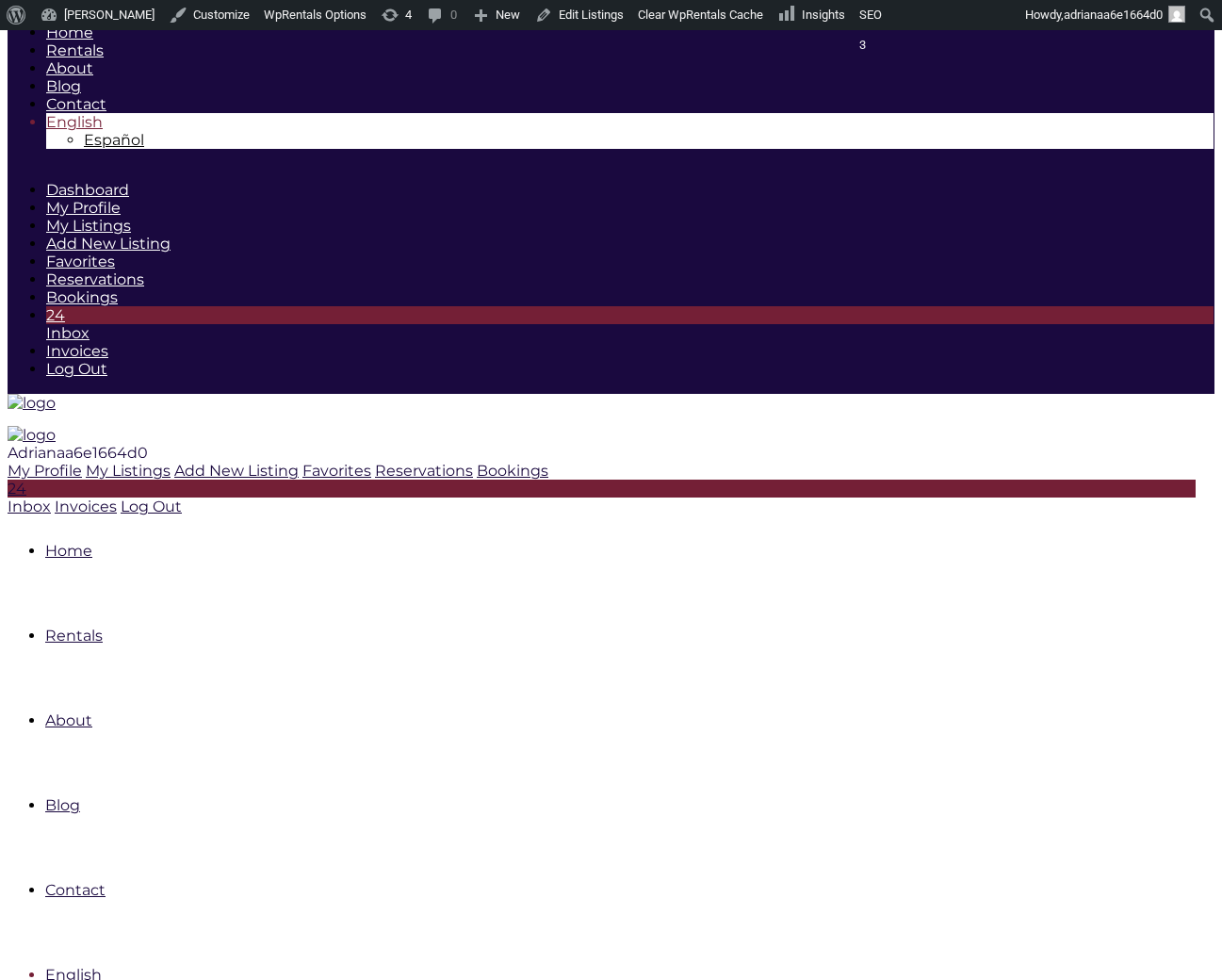
scroll to position [490, 0]
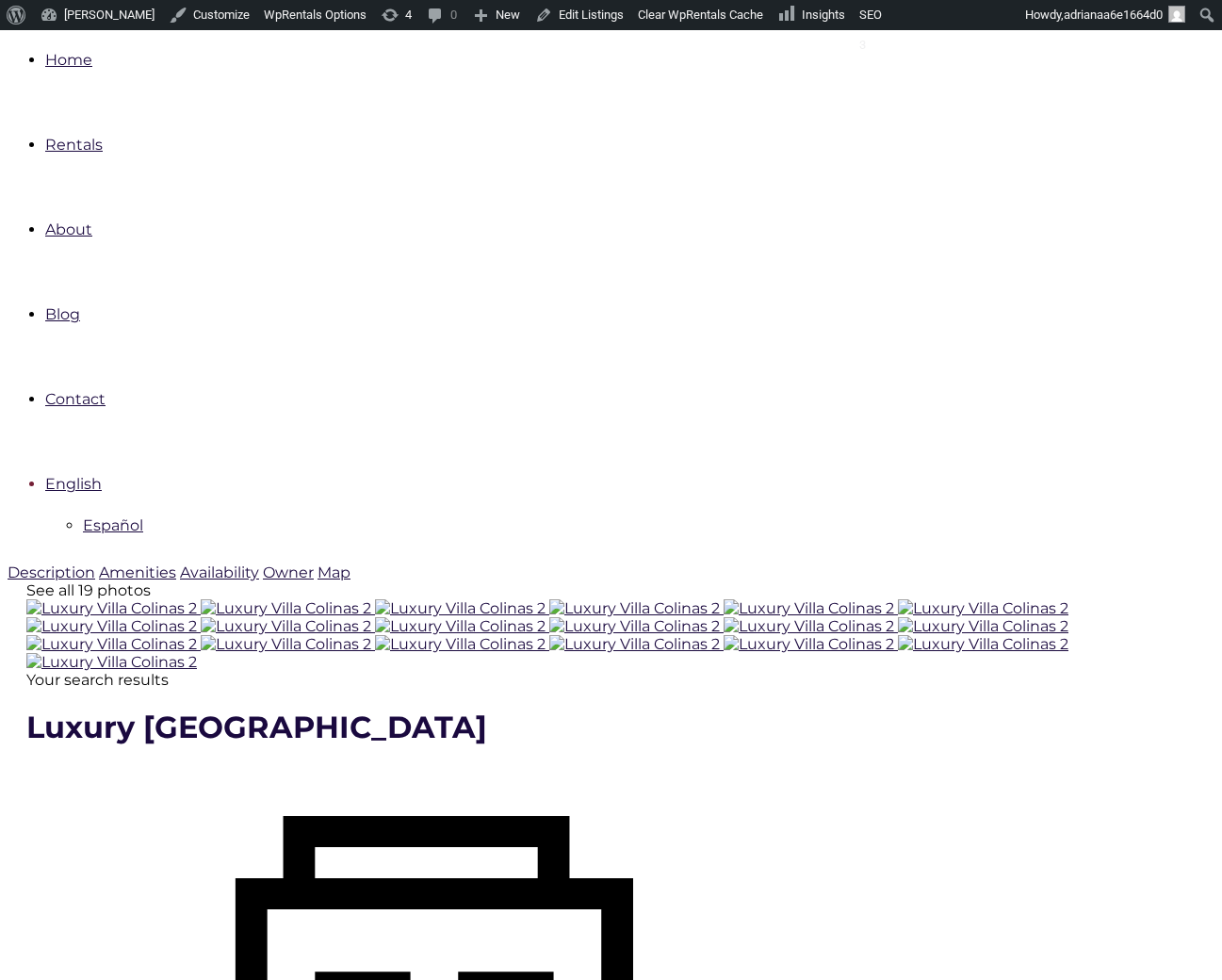
type input "[DATE]"
checkbox input "true"
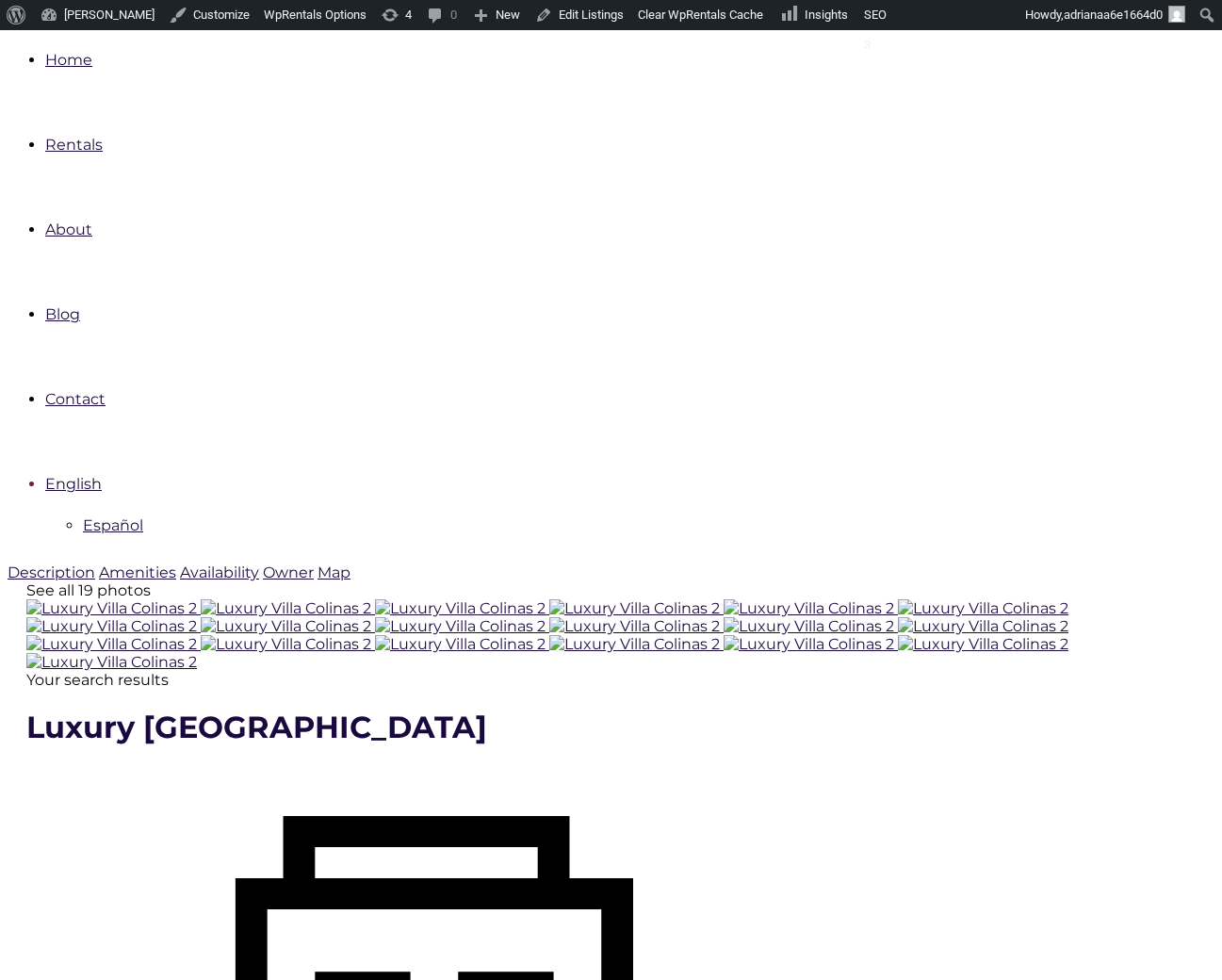
type input "Processing.."
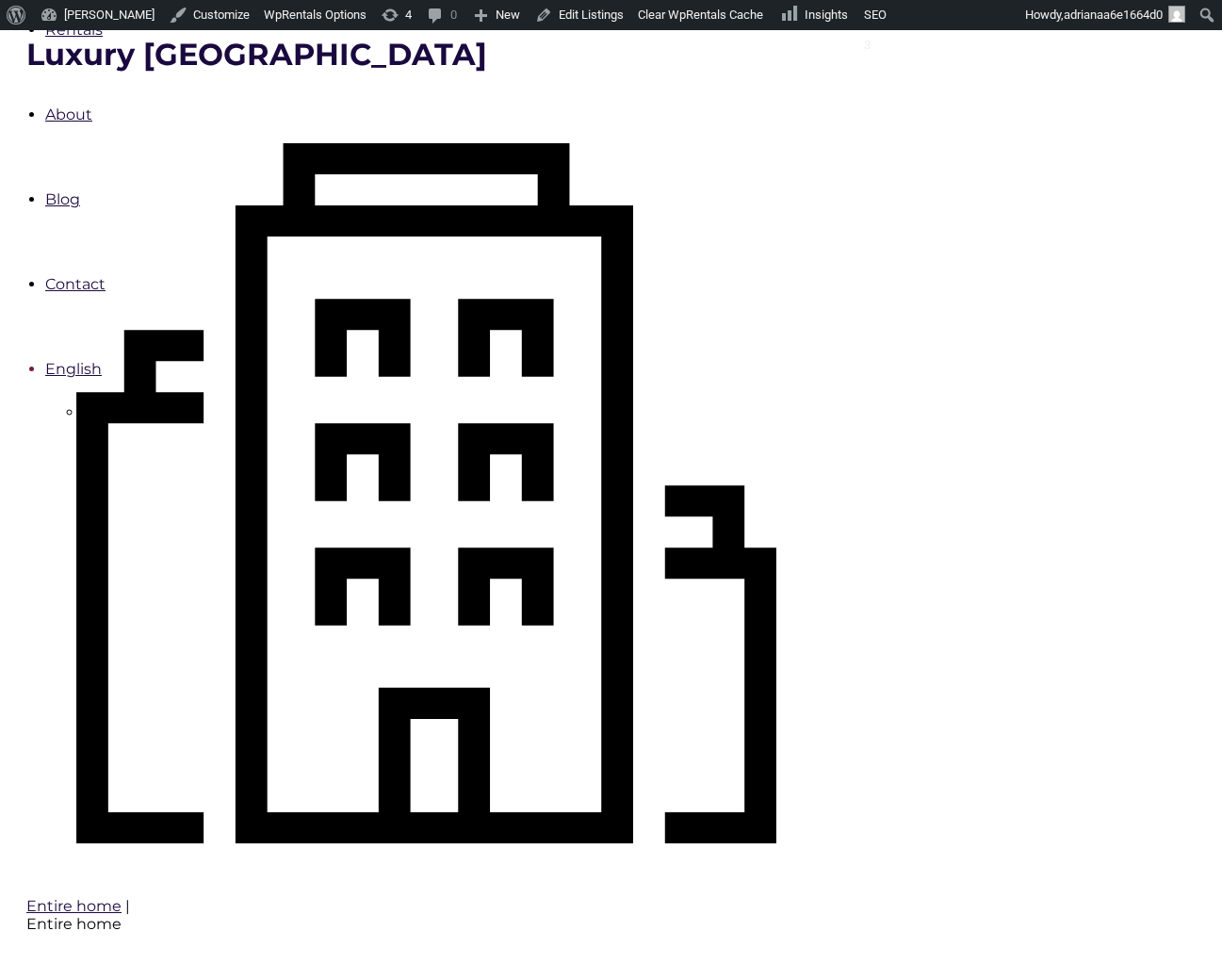
scroll to position [621, 0]
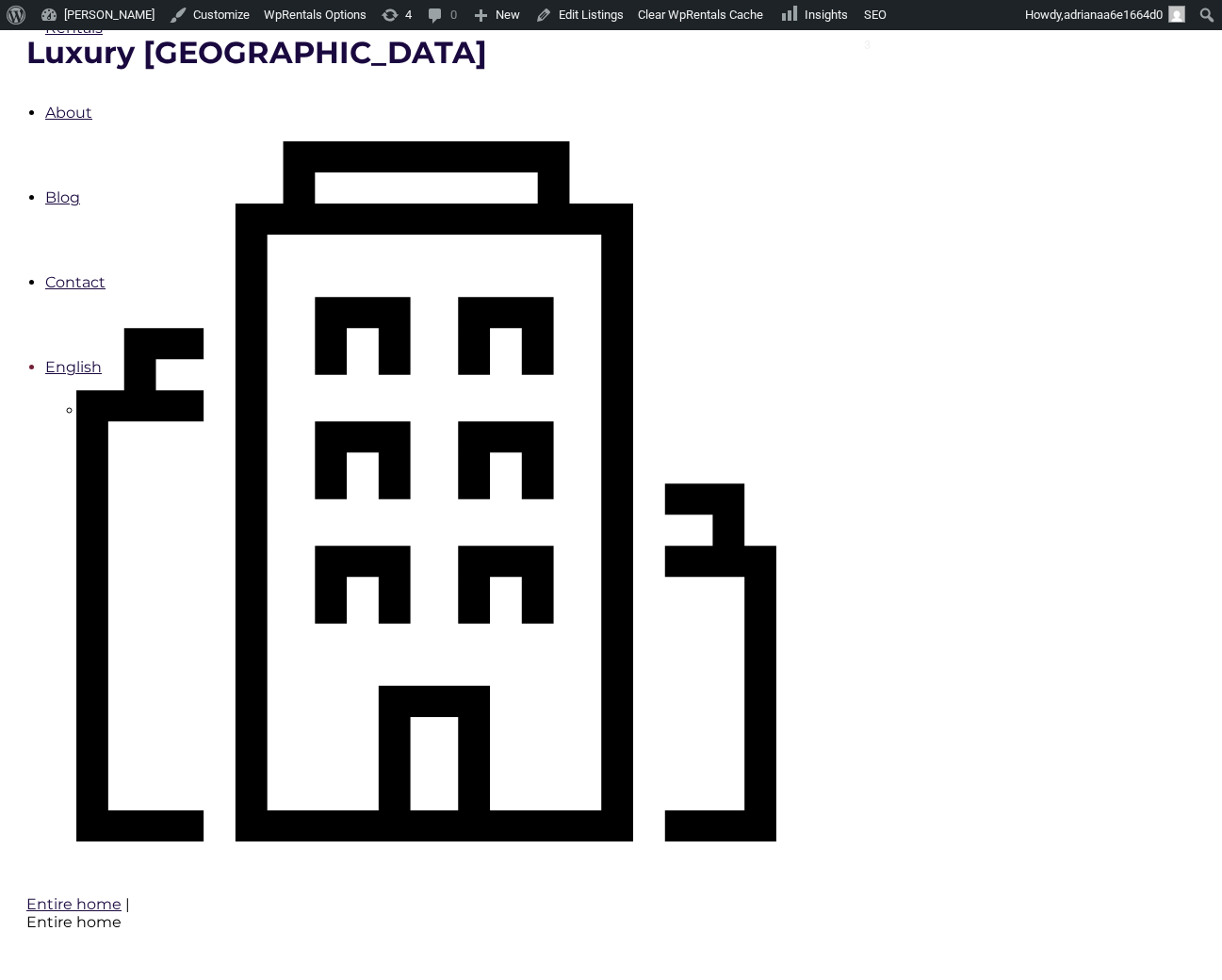
type input "Book Now"
